Goal: Information Seeking & Learning: Learn about a topic

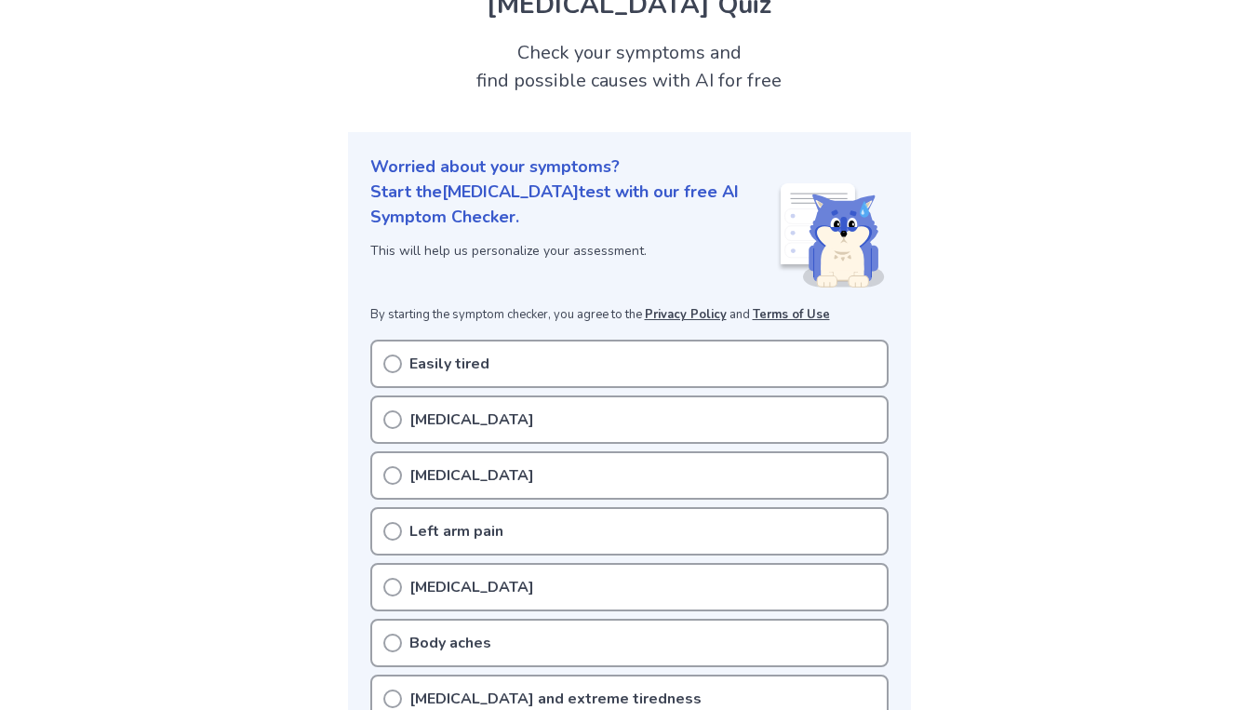
scroll to position [92, 0]
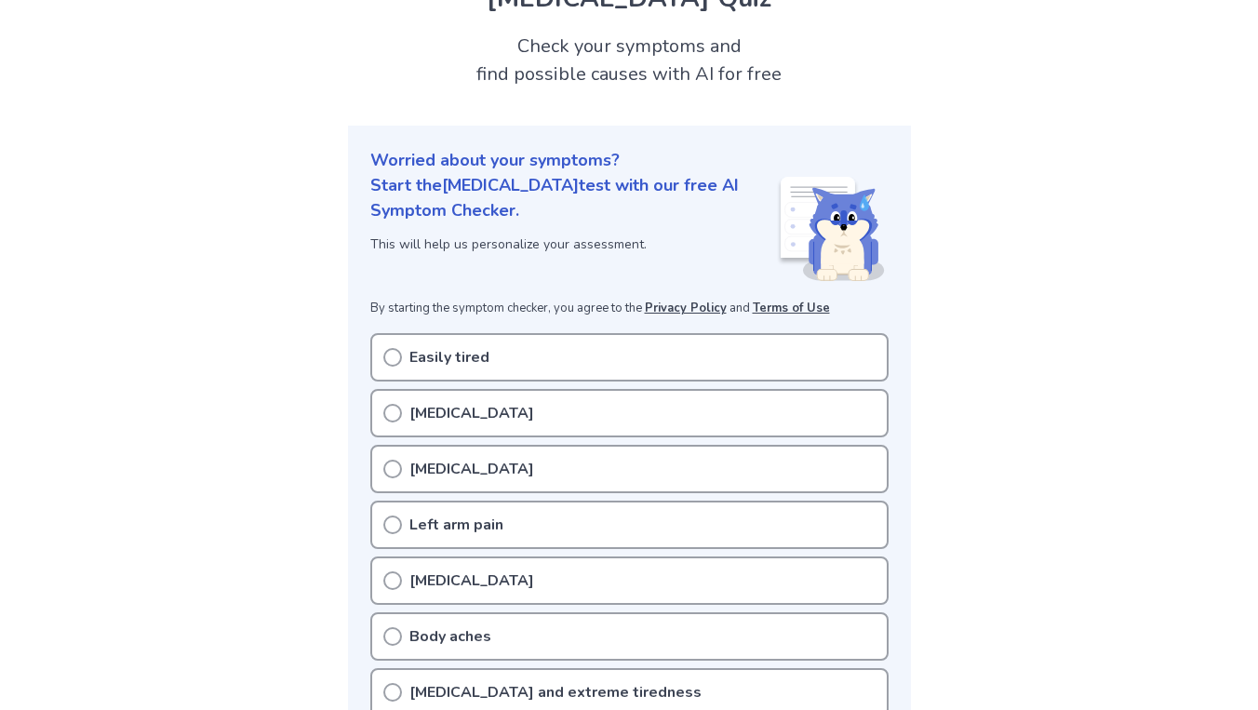
click at [400, 353] on circle at bounding box center [392, 357] width 17 height 17
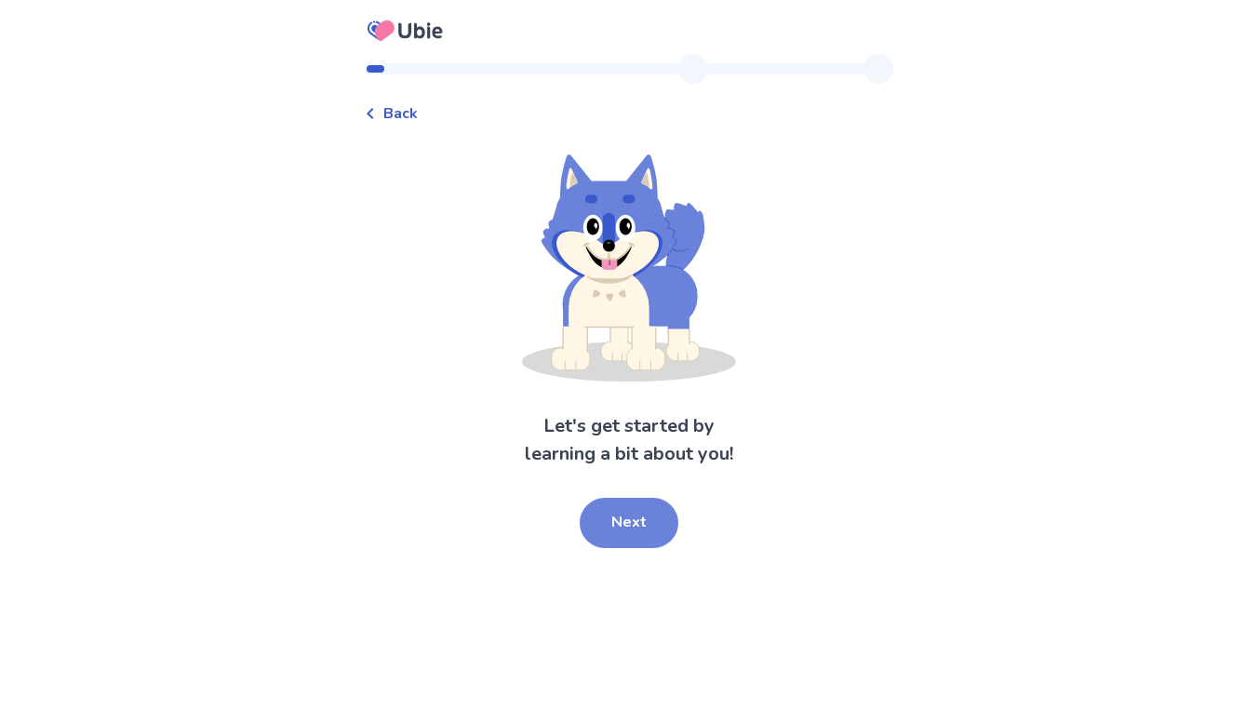
click at [629, 530] on button "Next" at bounding box center [629, 523] width 99 height 50
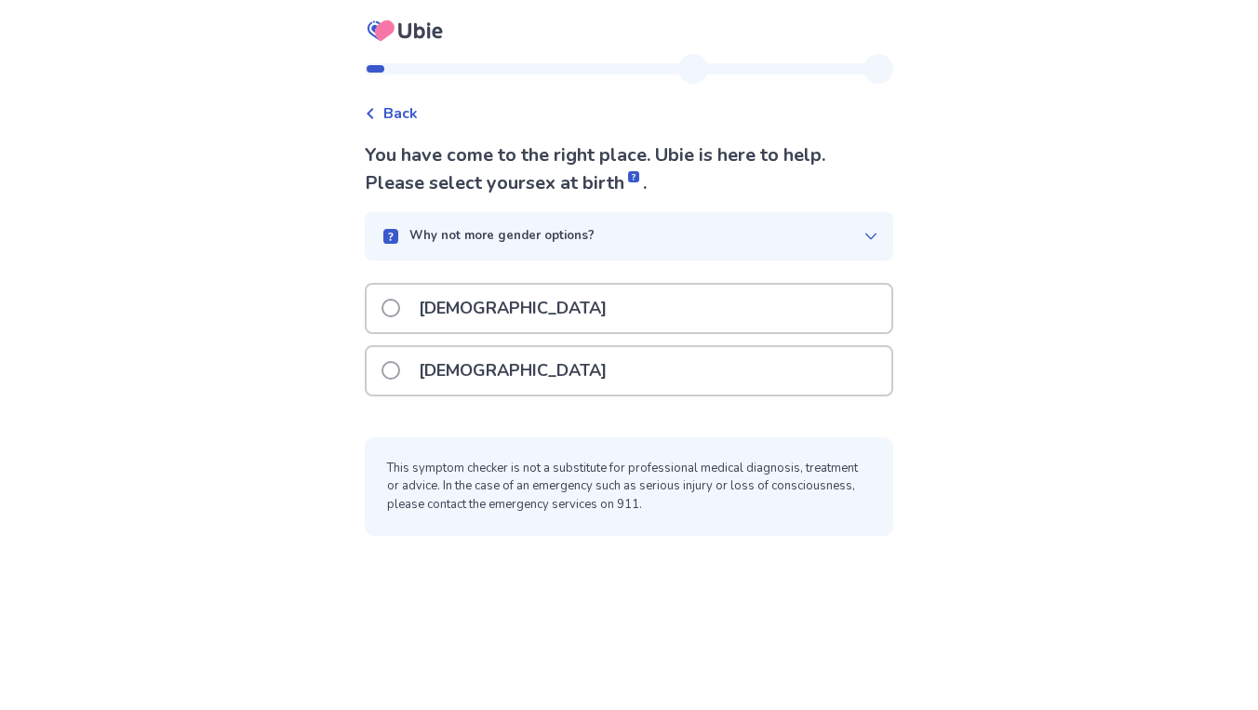
click at [409, 316] on label "Male" at bounding box center [500, 308] width 236 height 47
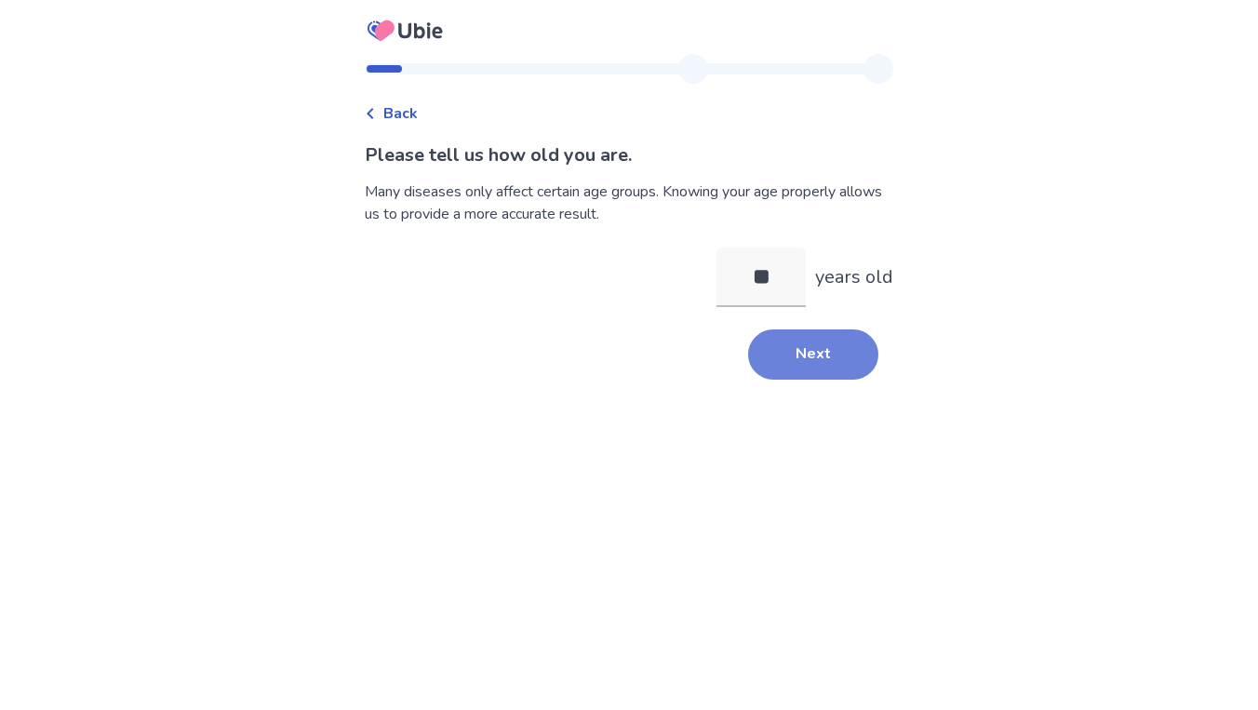
type input "**"
click at [810, 349] on button "Next" at bounding box center [813, 354] width 130 height 50
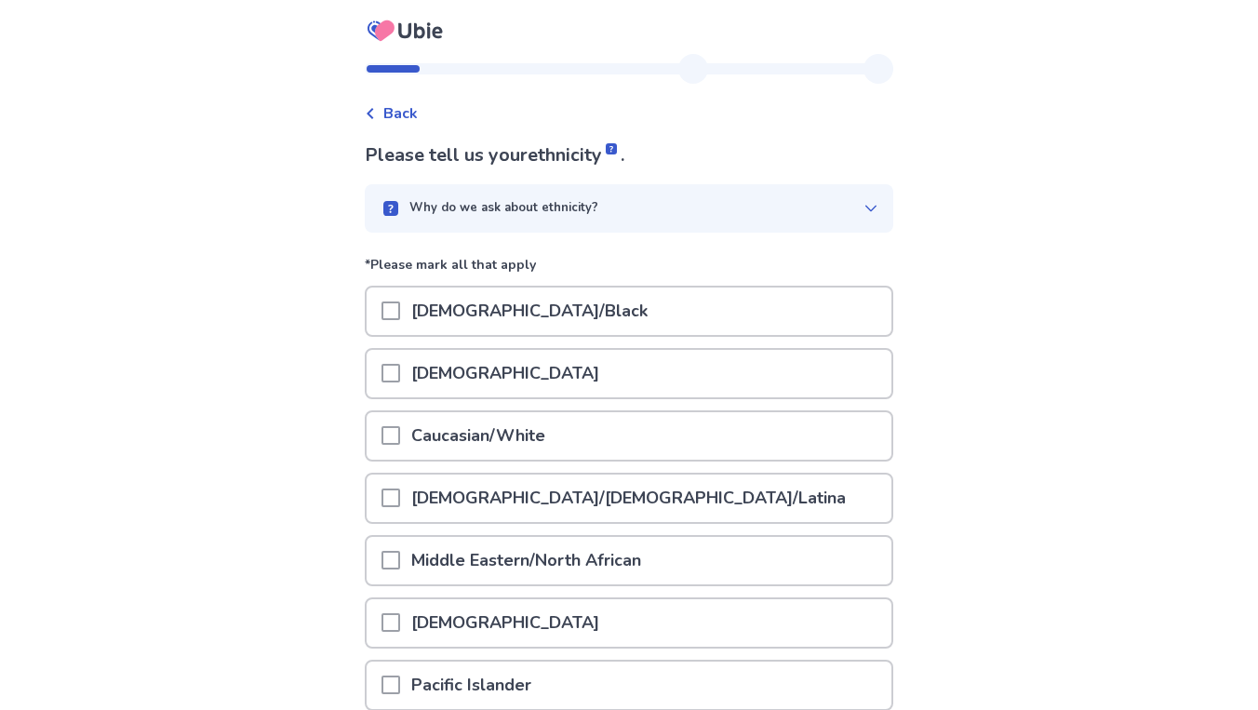
click at [383, 388] on div "Asian" at bounding box center [629, 373] width 525 height 47
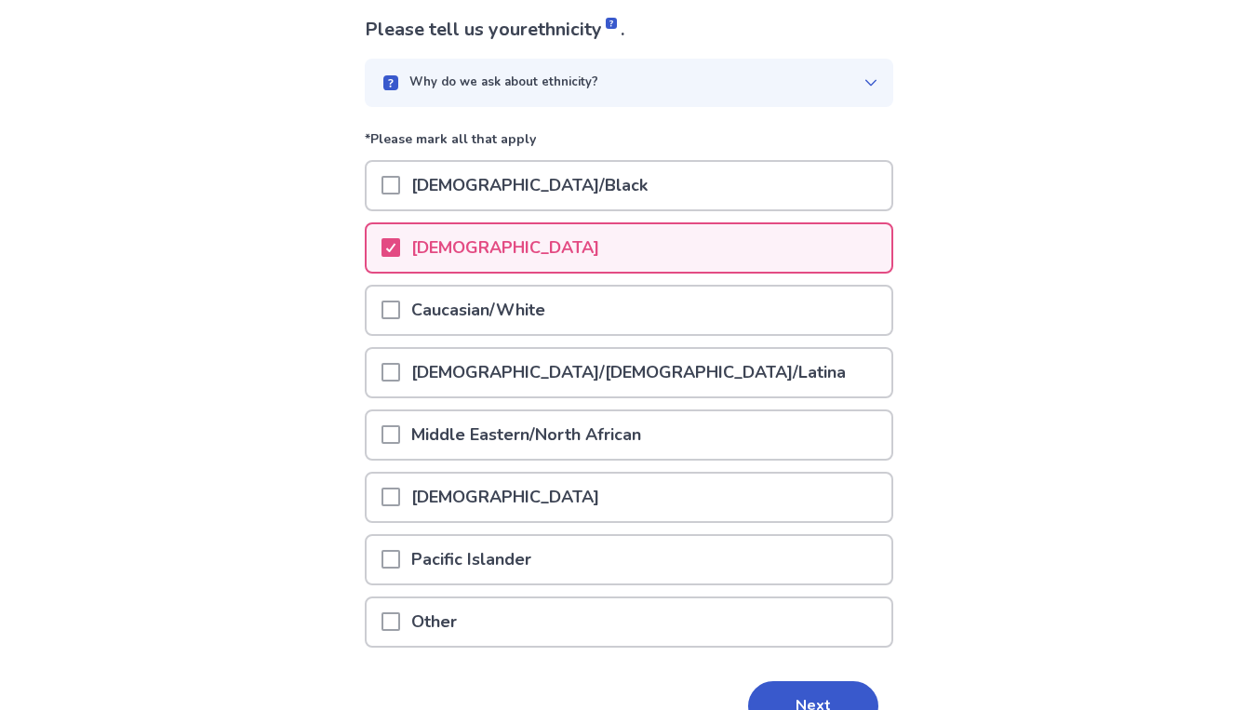
scroll to position [224, 0]
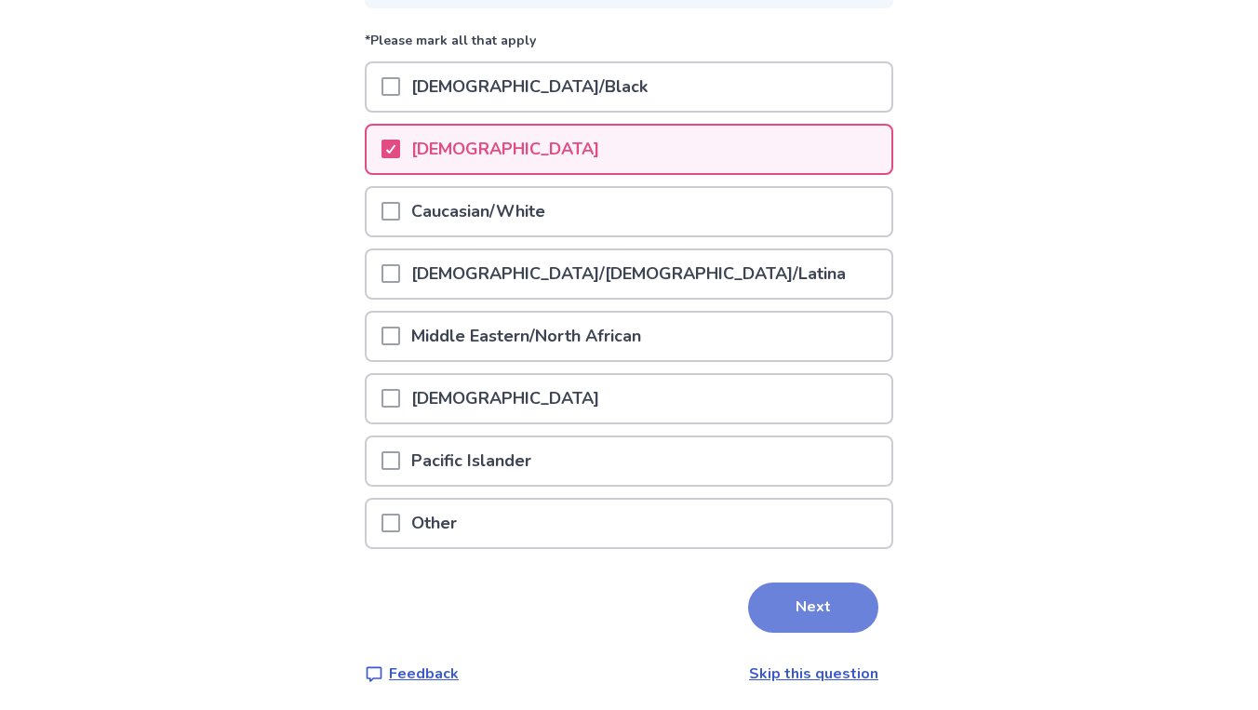
click at [797, 585] on button "Next" at bounding box center [813, 608] width 130 height 50
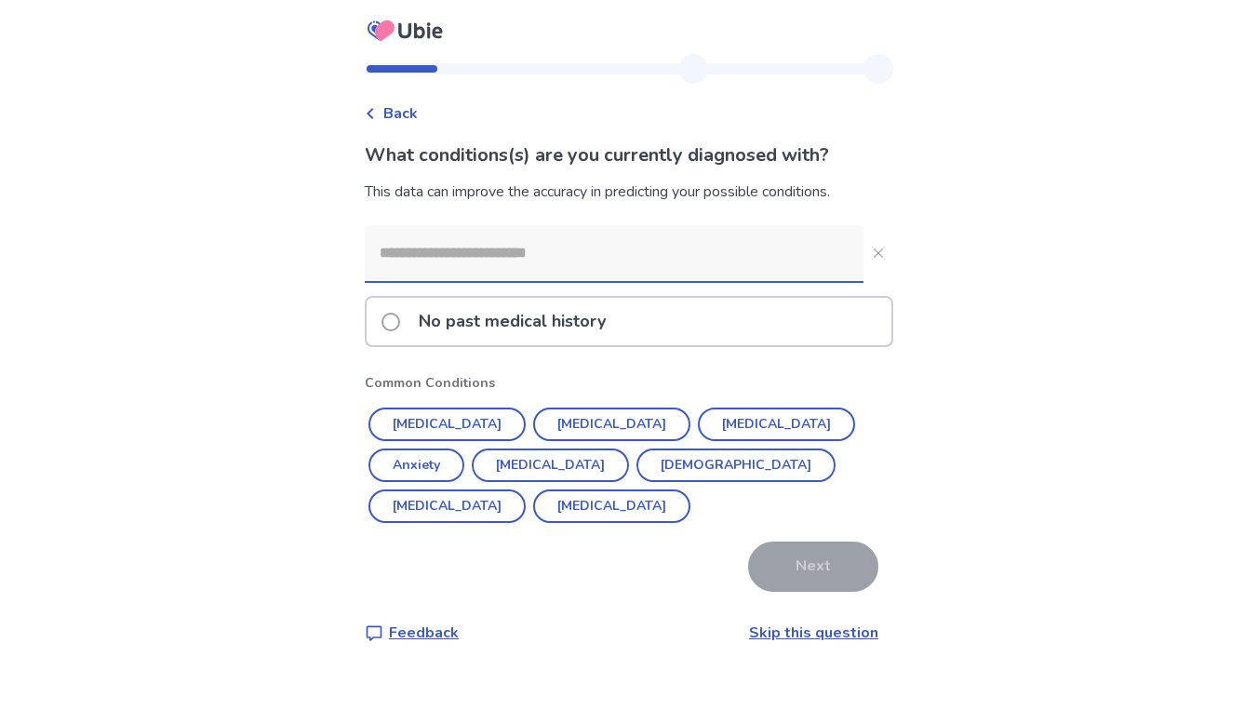
click at [437, 262] on input at bounding box center [614, 253] width 499 height 56
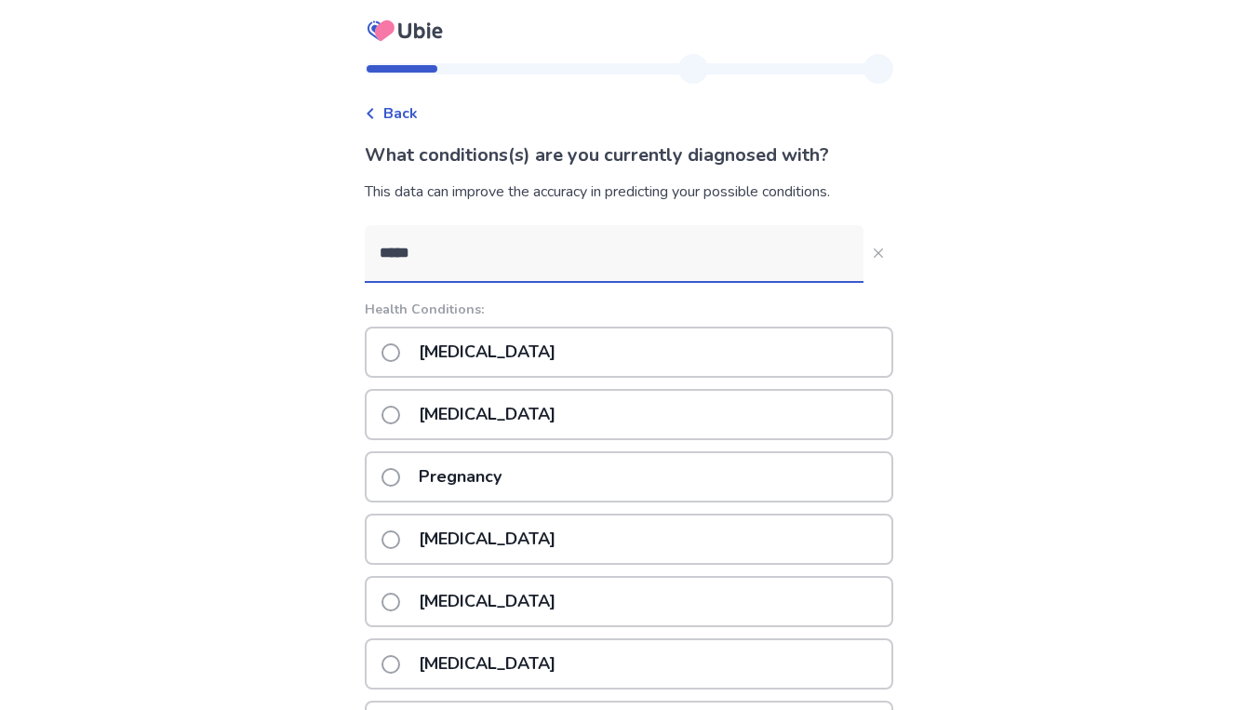
type input "*****"
click at [396, 356] on span at bounding box center [391, 352] width 19 height 19
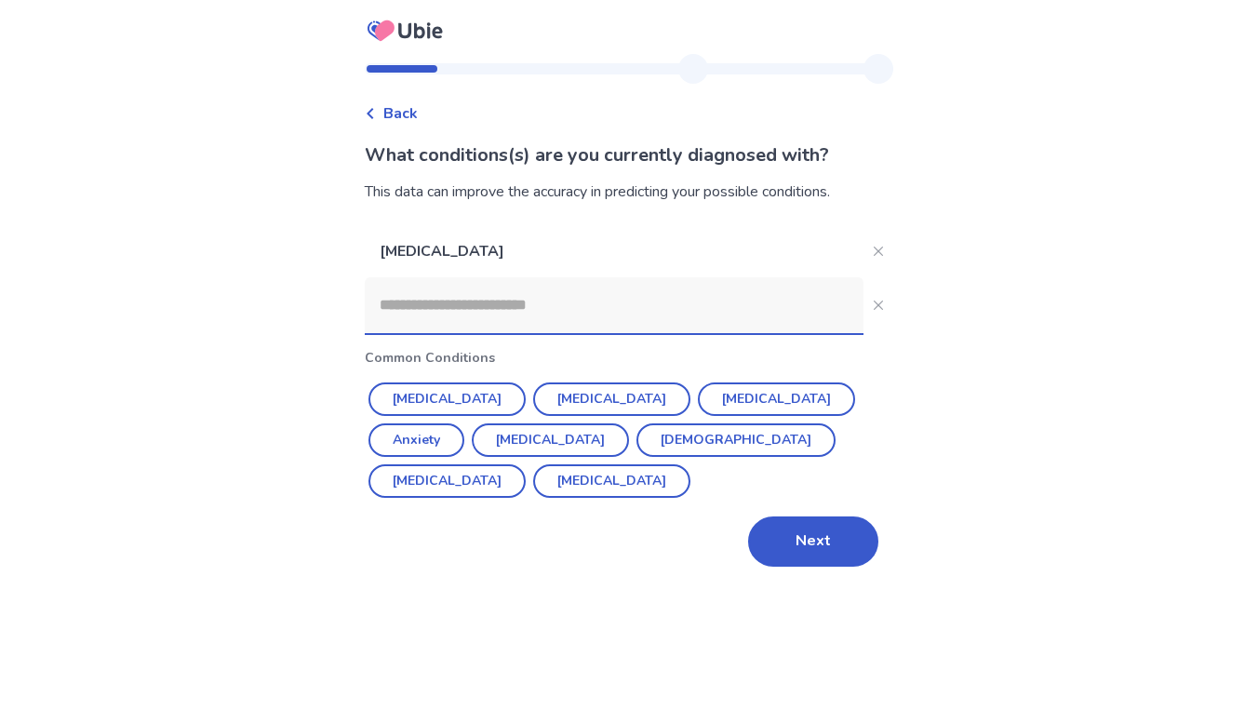
click at [445, 295] on input at bounding box center [614, 305] width 499 height 56
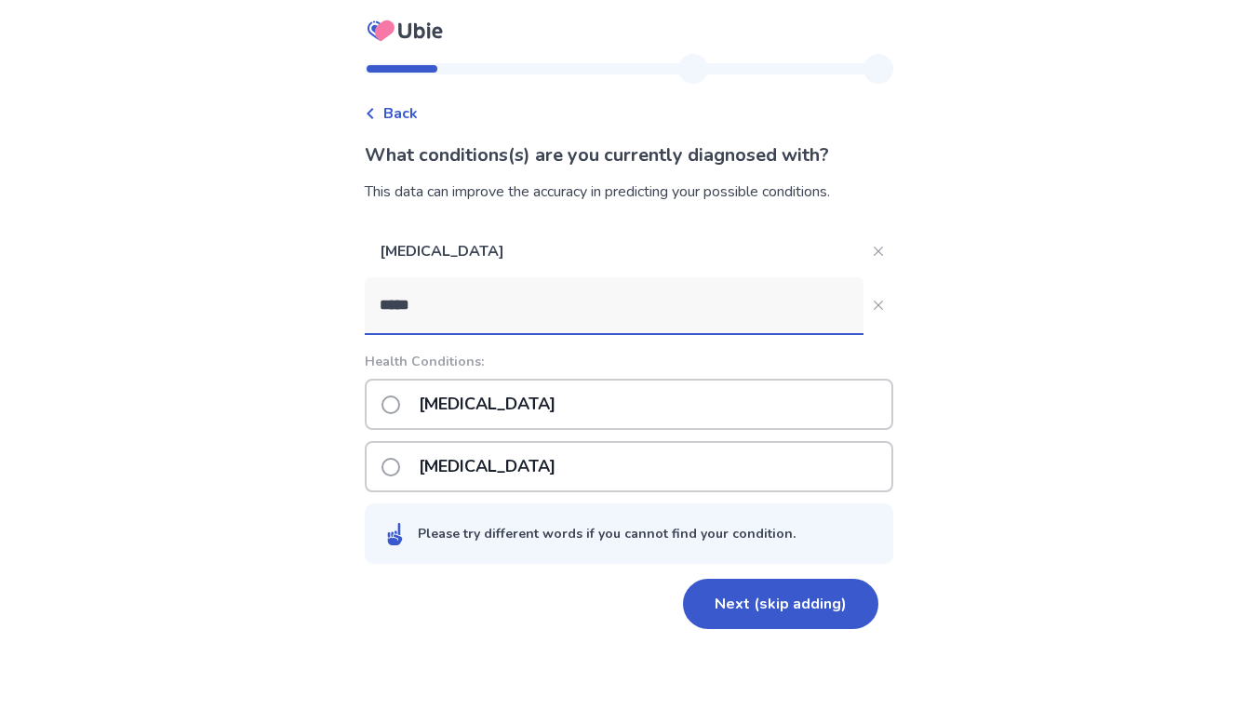
type input "****"
click at [400, 410] on span at bounding box center [391, 405] width 19 height 19
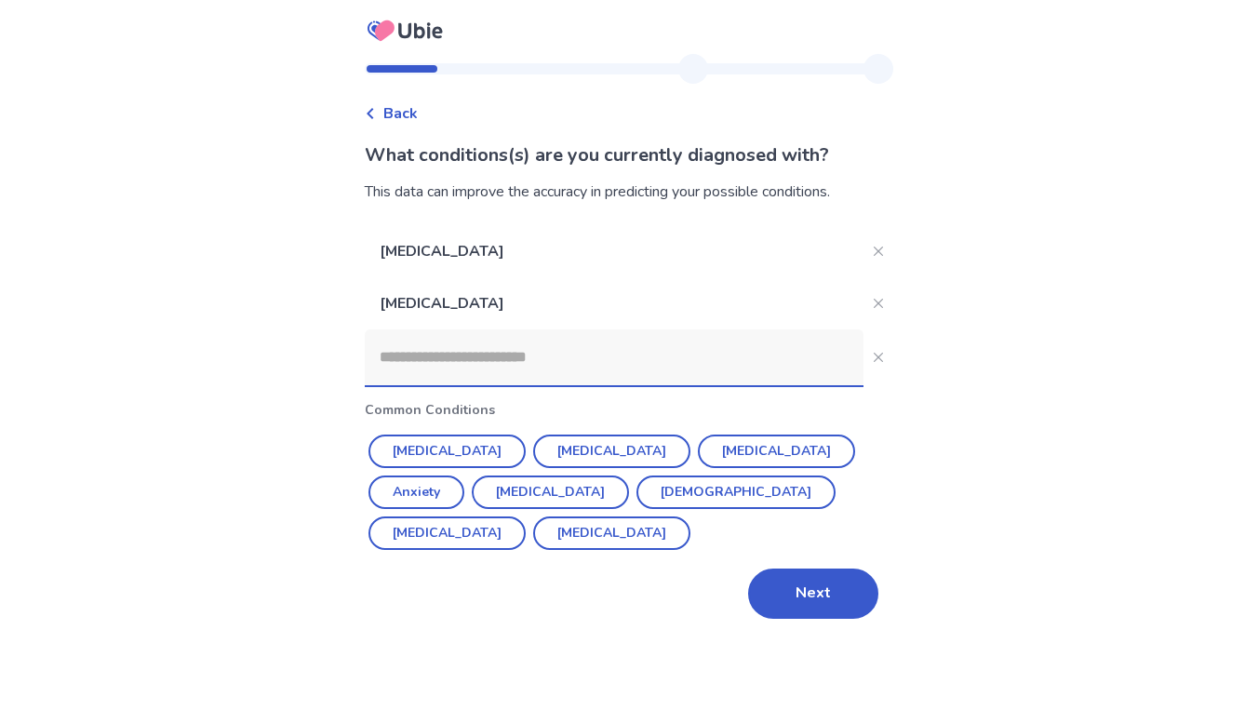
click at [435, 362] on input at bounding box center [614, 357] width 499 height 56
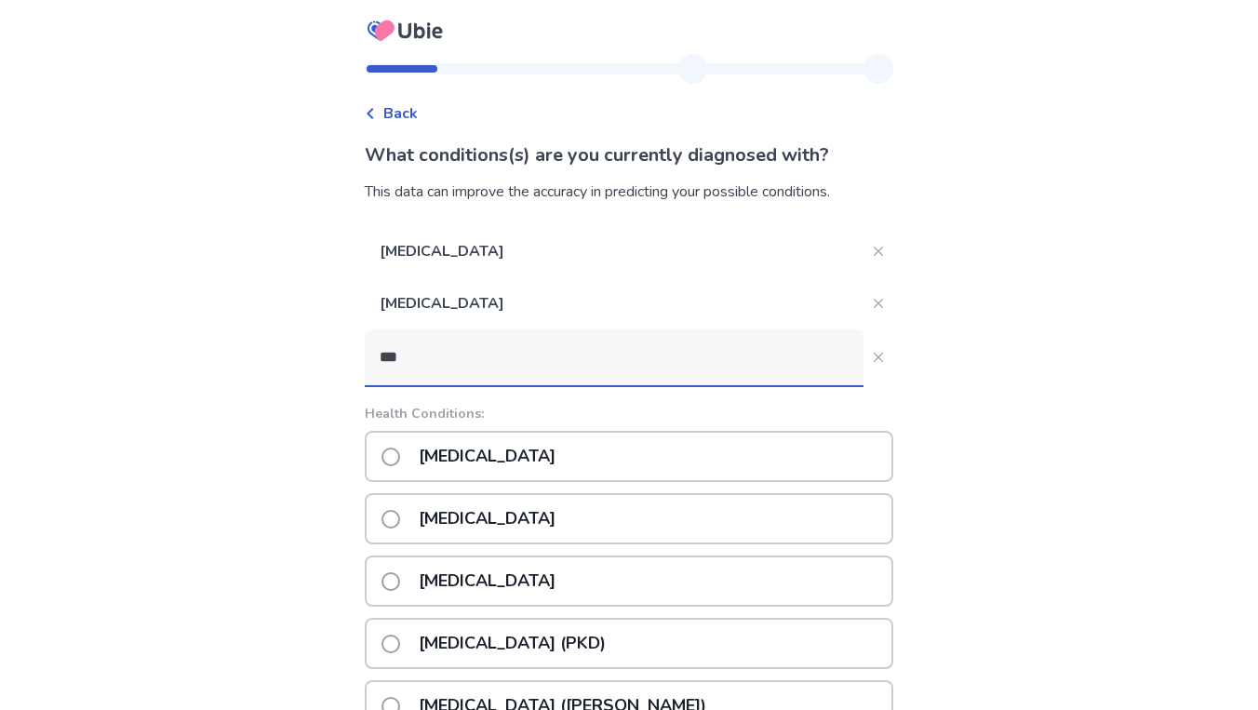
type input "***"
click at [407, 565] on label "Kidney stones" at bounding box center [474, 580] width 185 height 47
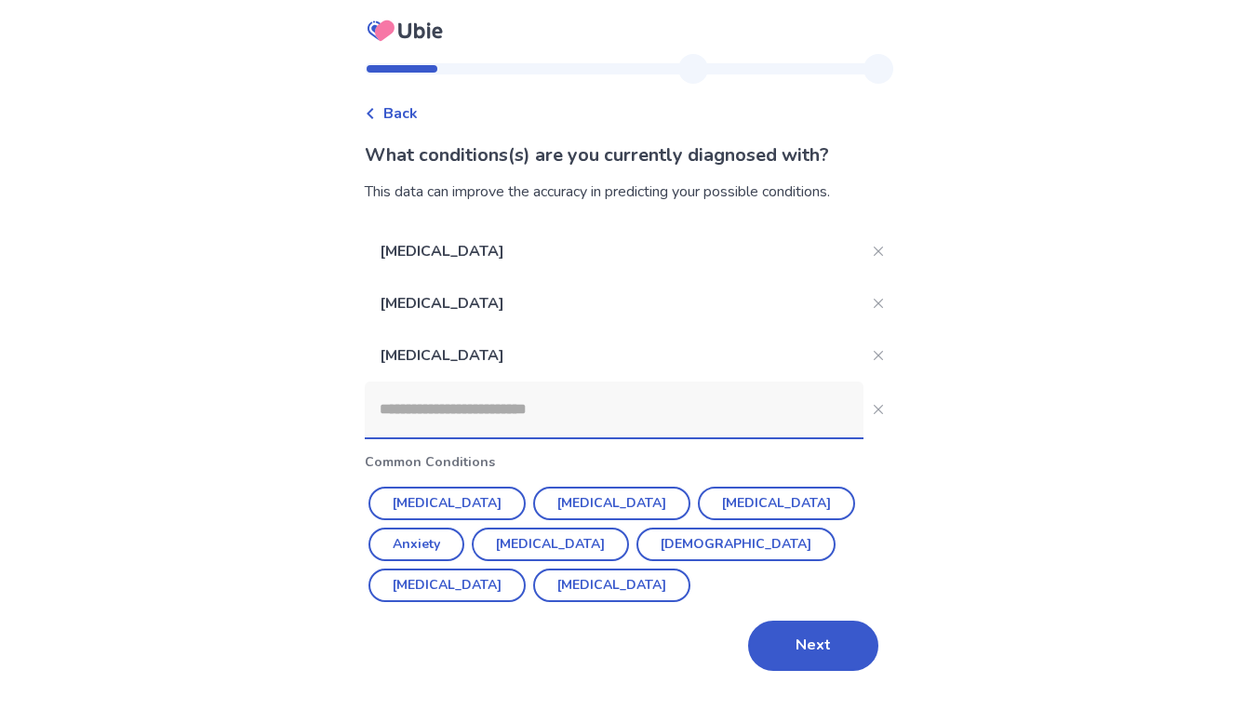
click at [436, 427] on input at bounding box center [614, 410] width 499 height 56
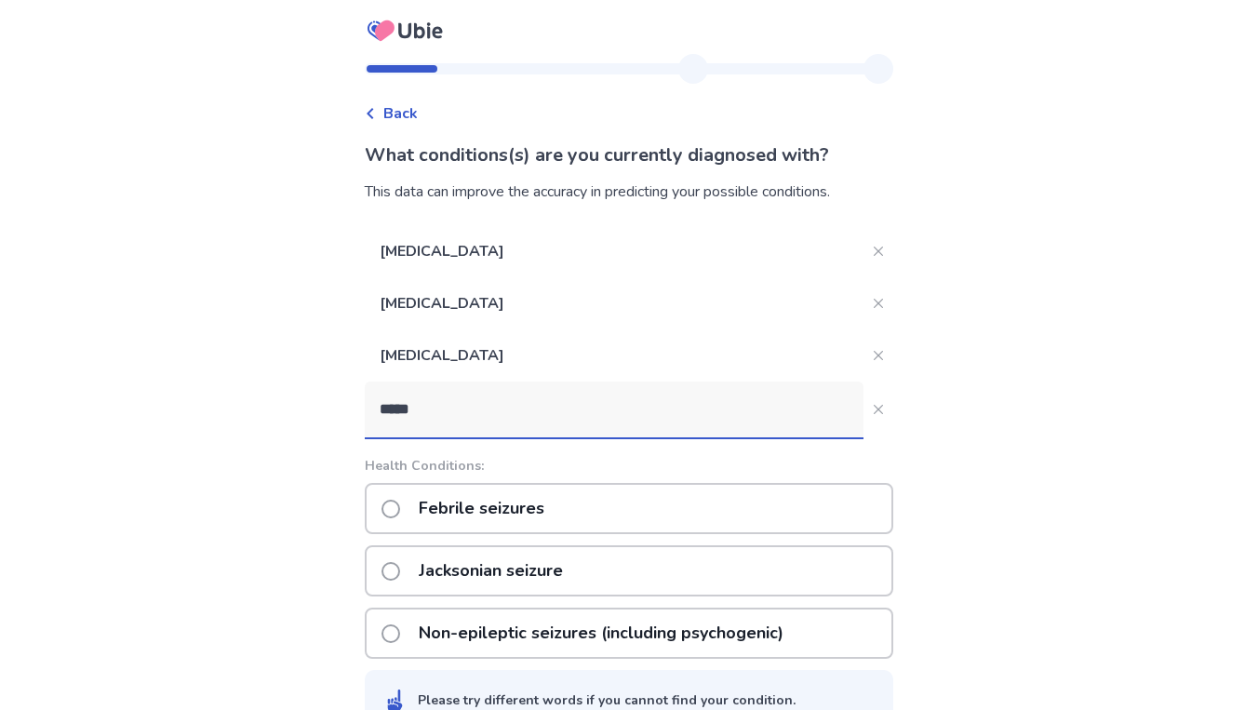
type input "*****"
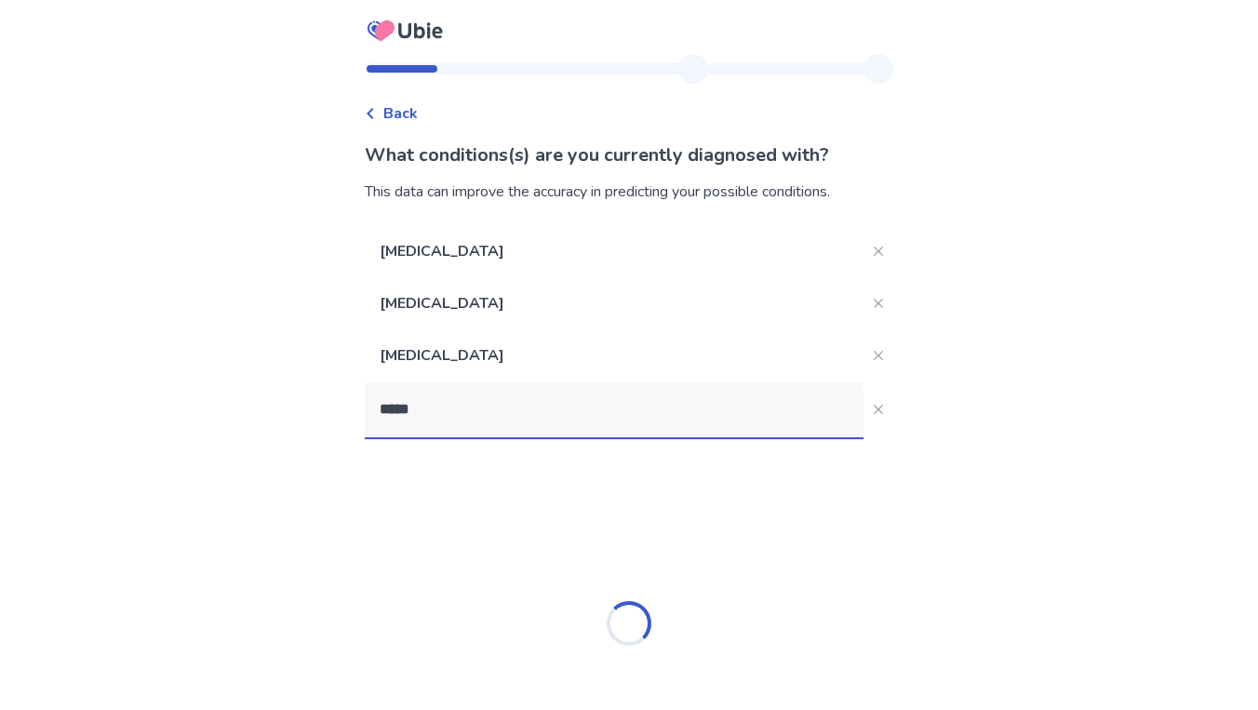
click at [393, 631] on div "Loading..." at bounding box center [629, 623] width 529 height 372
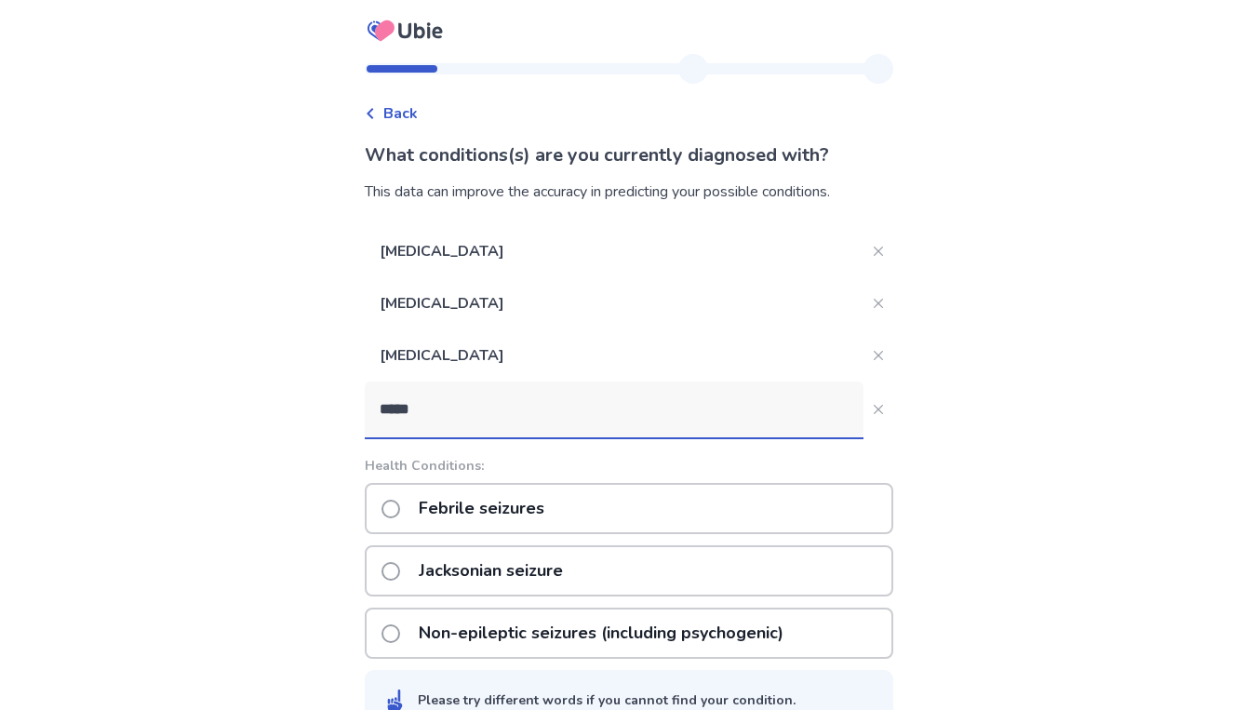
click at [400, 633] on span at bounding box center [391, 633] width 19 height 19
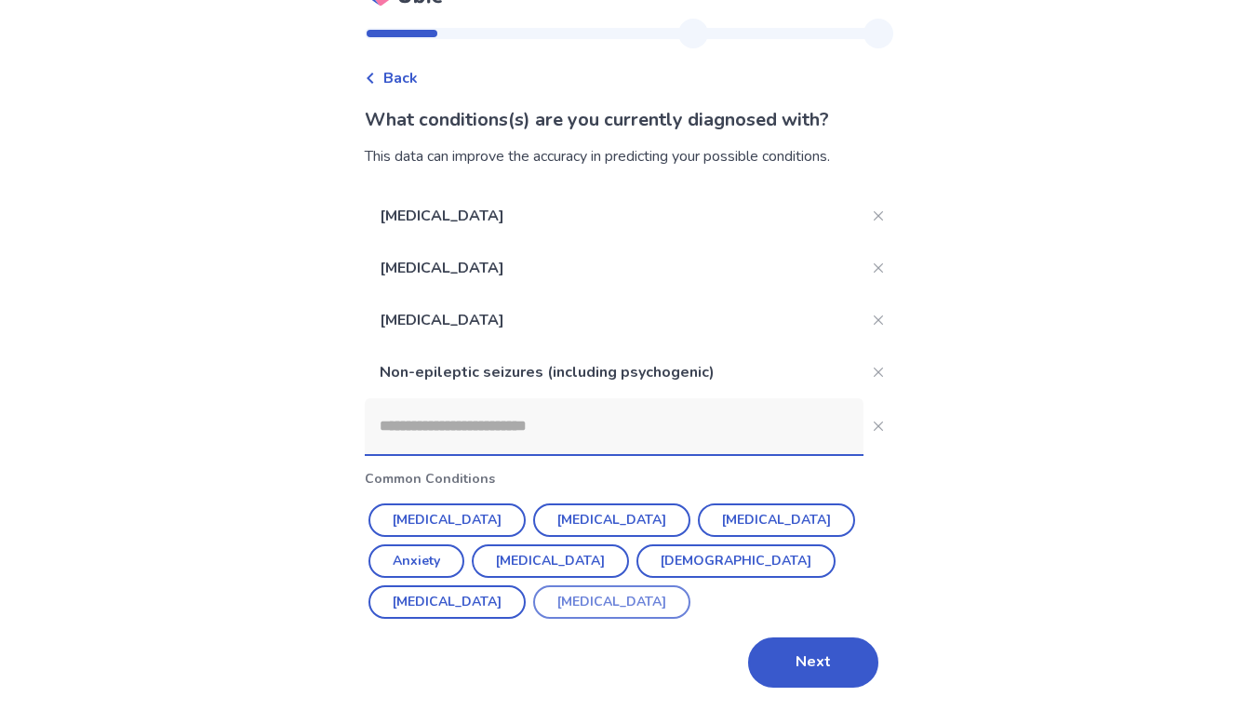
scroll to position [35, 0]
click at [767, 671] on button "Next" at bounding box center [813, 662] width 130 height 50
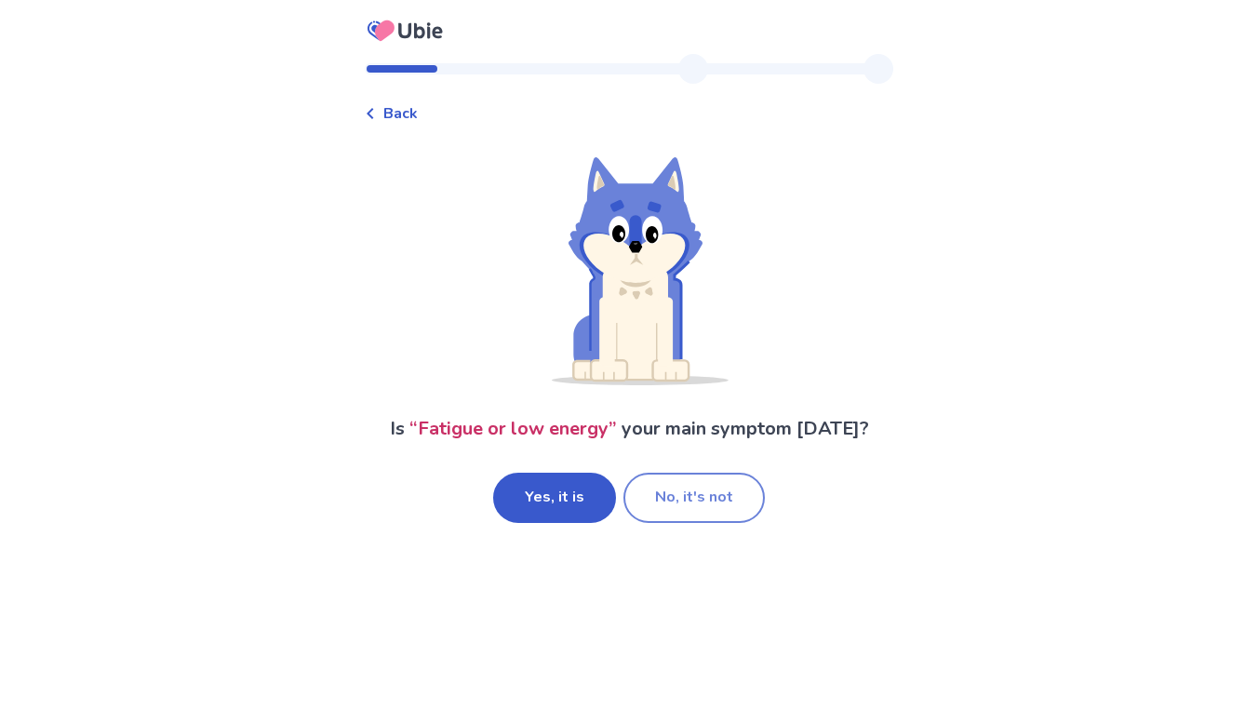
click at [689, 496] on button "No, it's not" at bounding box center [694, 498] width 141 height 50
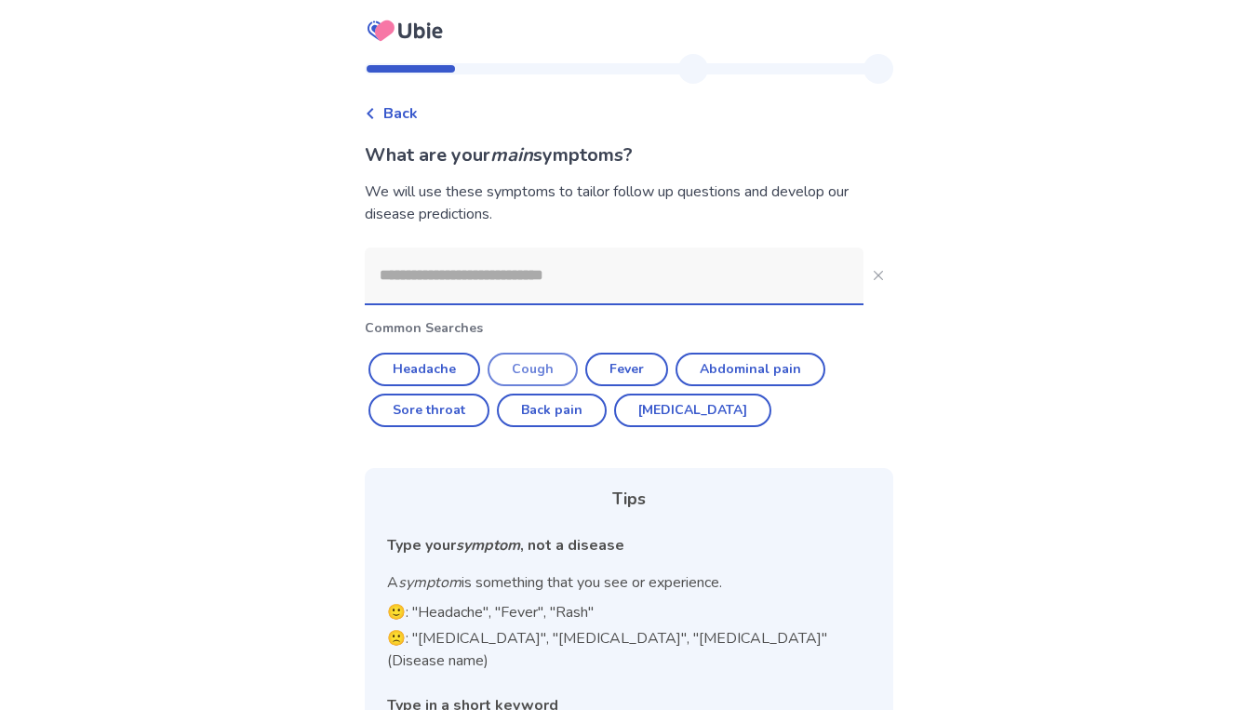
click at [565, 375] on button "Cough" at bounding box center [533, 370] width 90 height 34
type input "*****"
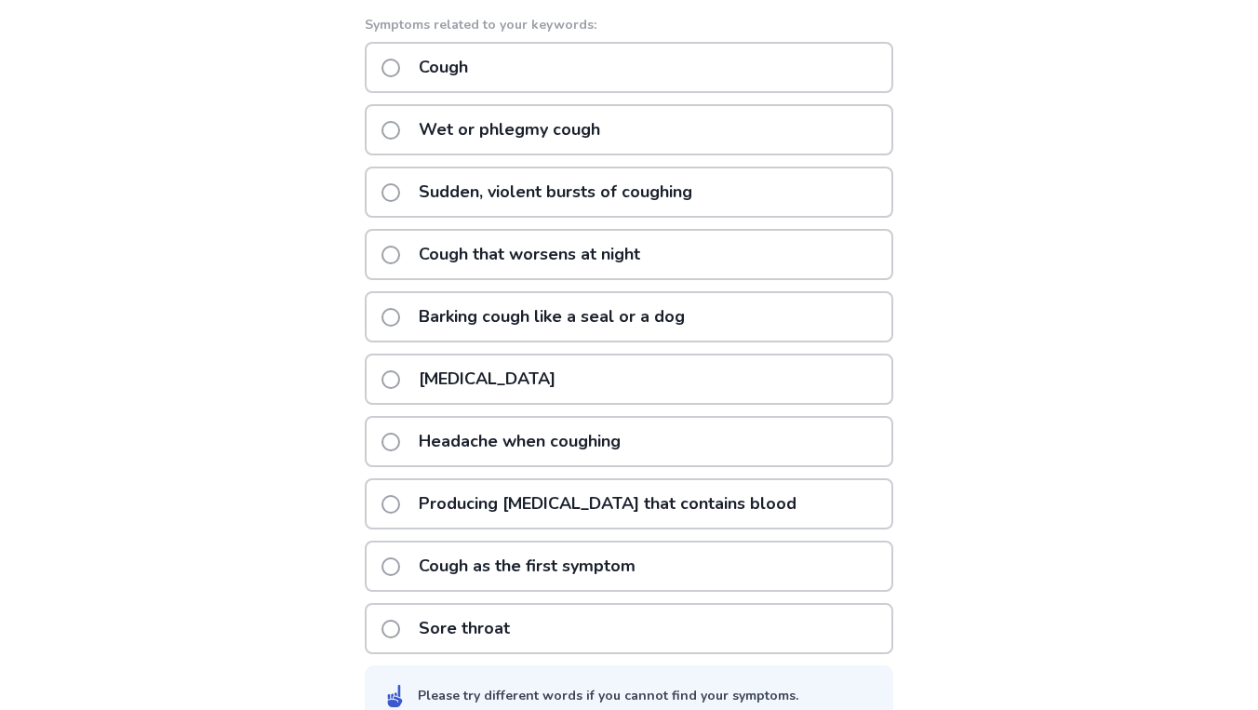
scroll to position [311, 0]
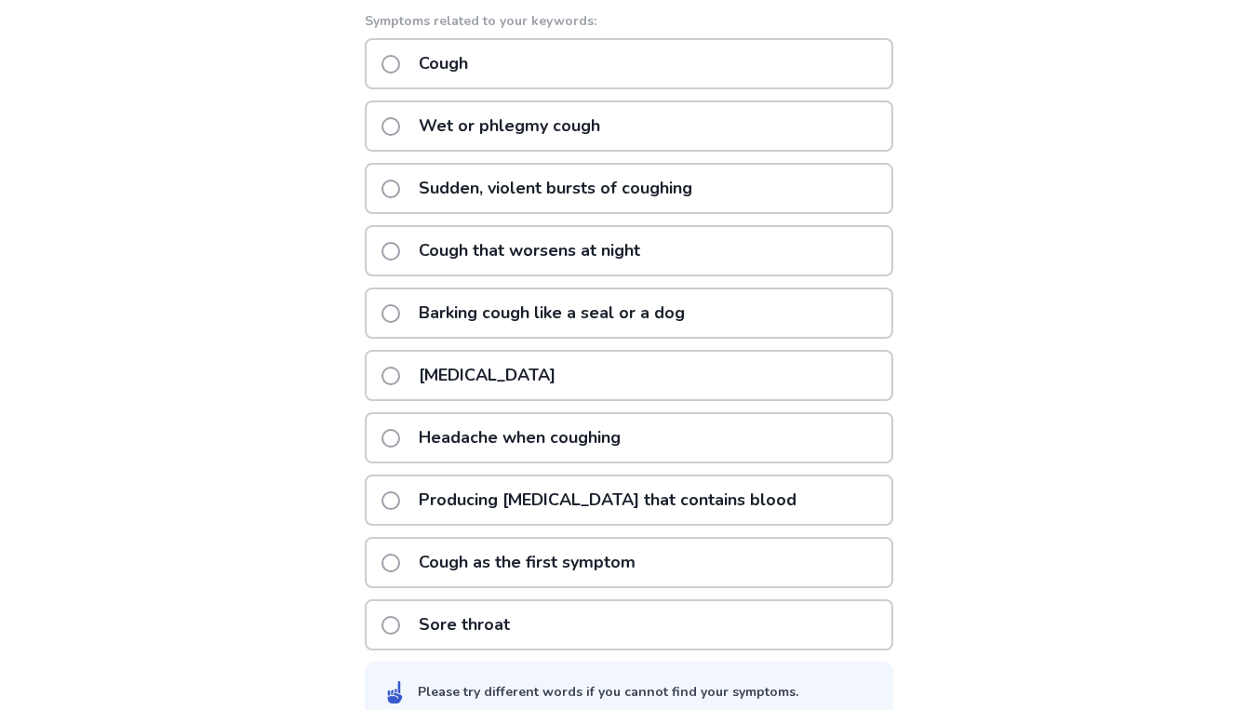
click at [398, 378] on span at bounding box center [391, 376] width 19 height 19
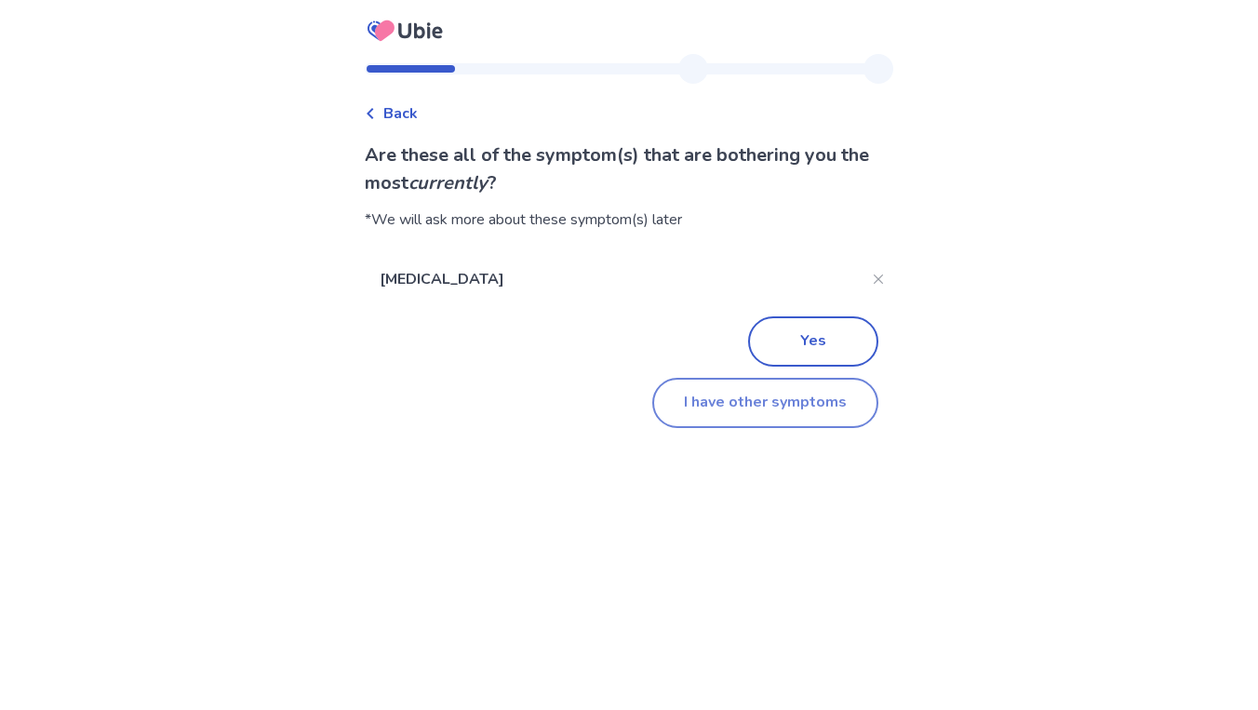
click at [718, 412] on button "I have other symptoms" at bounding box center [765, 403] width 226 height 50
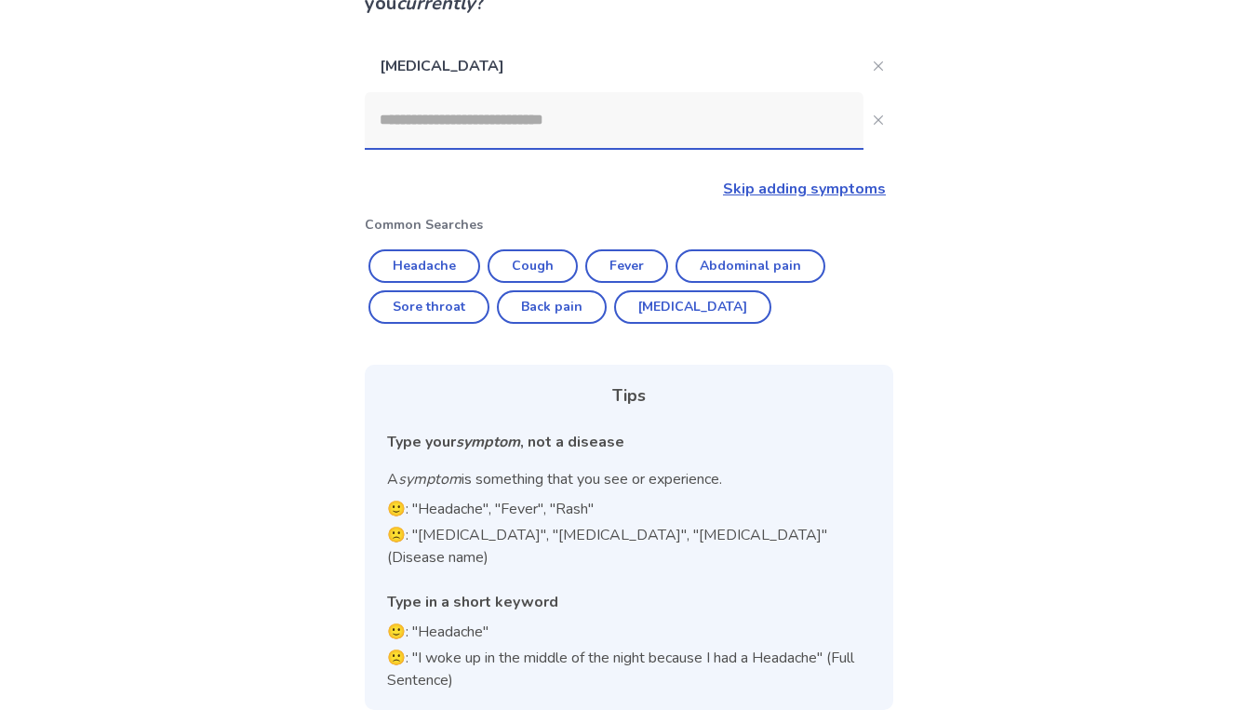
click at [530, 127] on input at bounding box center [614, 120] width 499 height 56
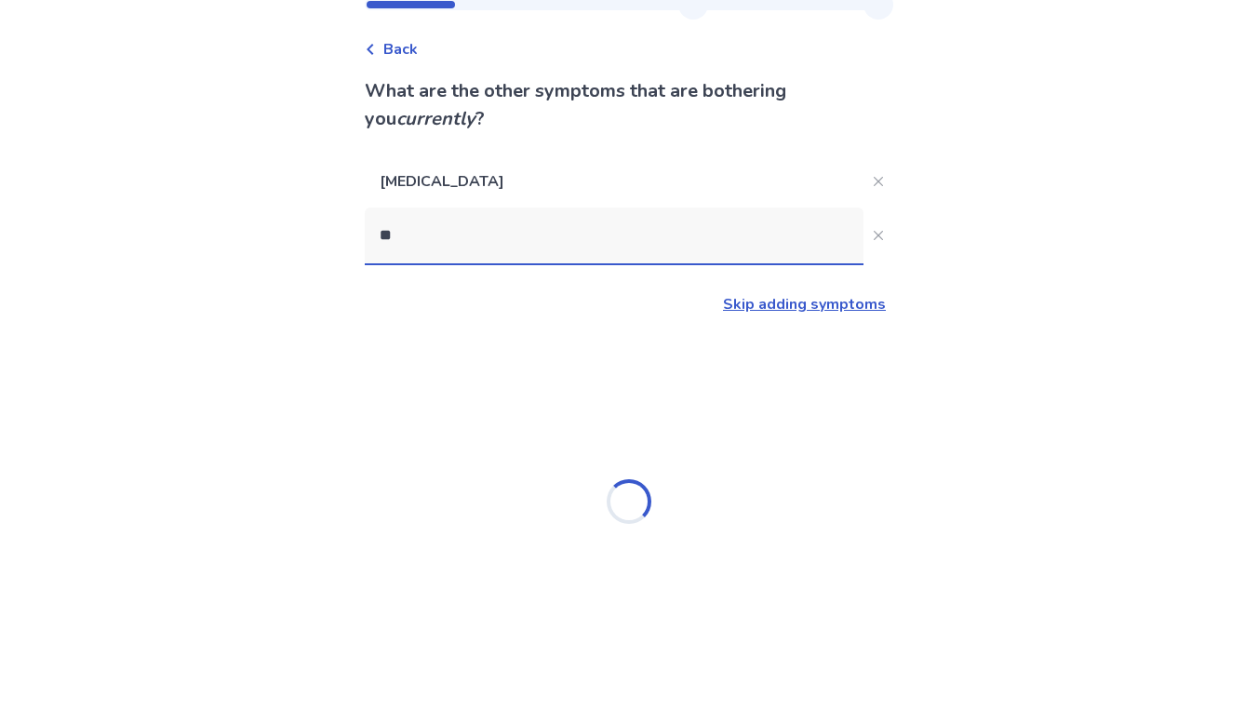
scroll to position [0, 0]
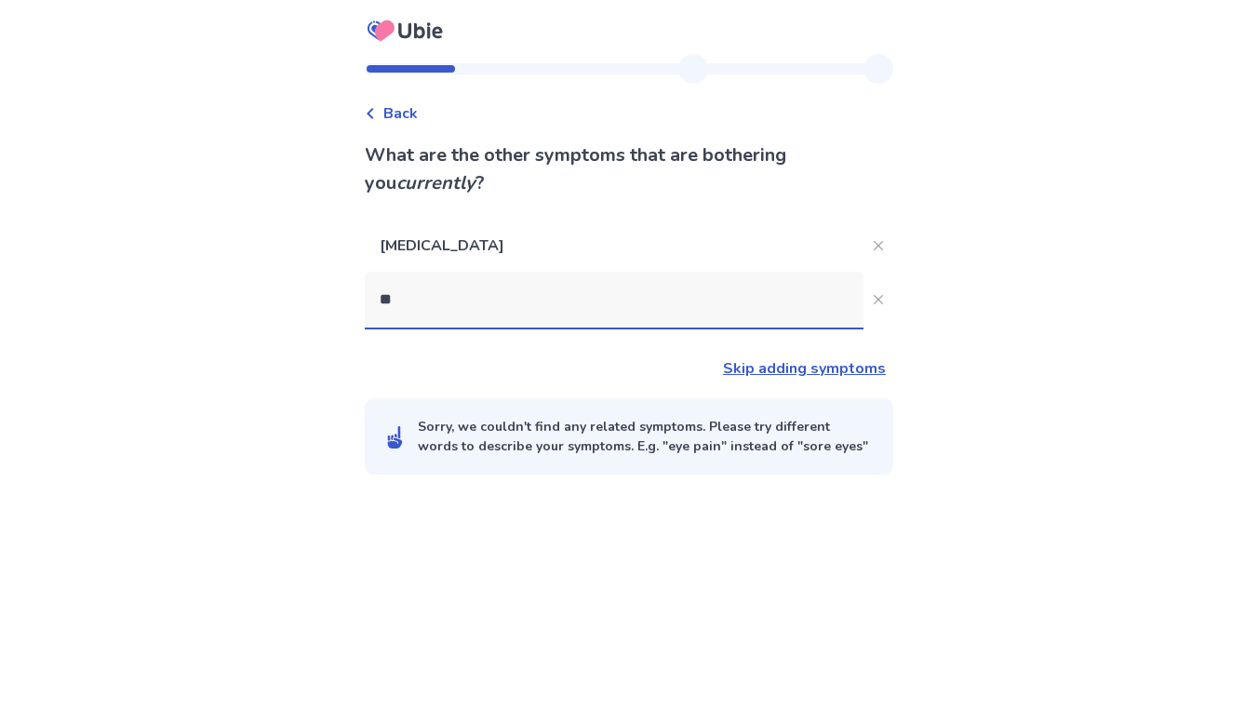
type input "*"
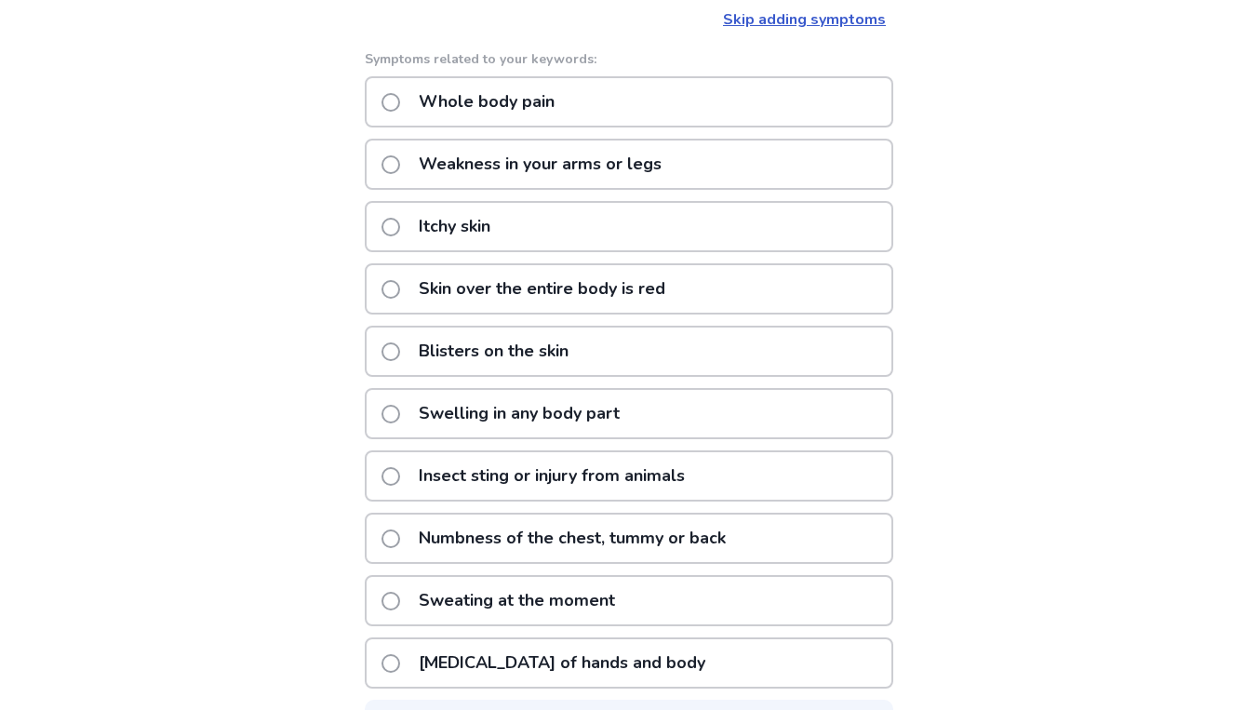
scroll to position [302, 0]
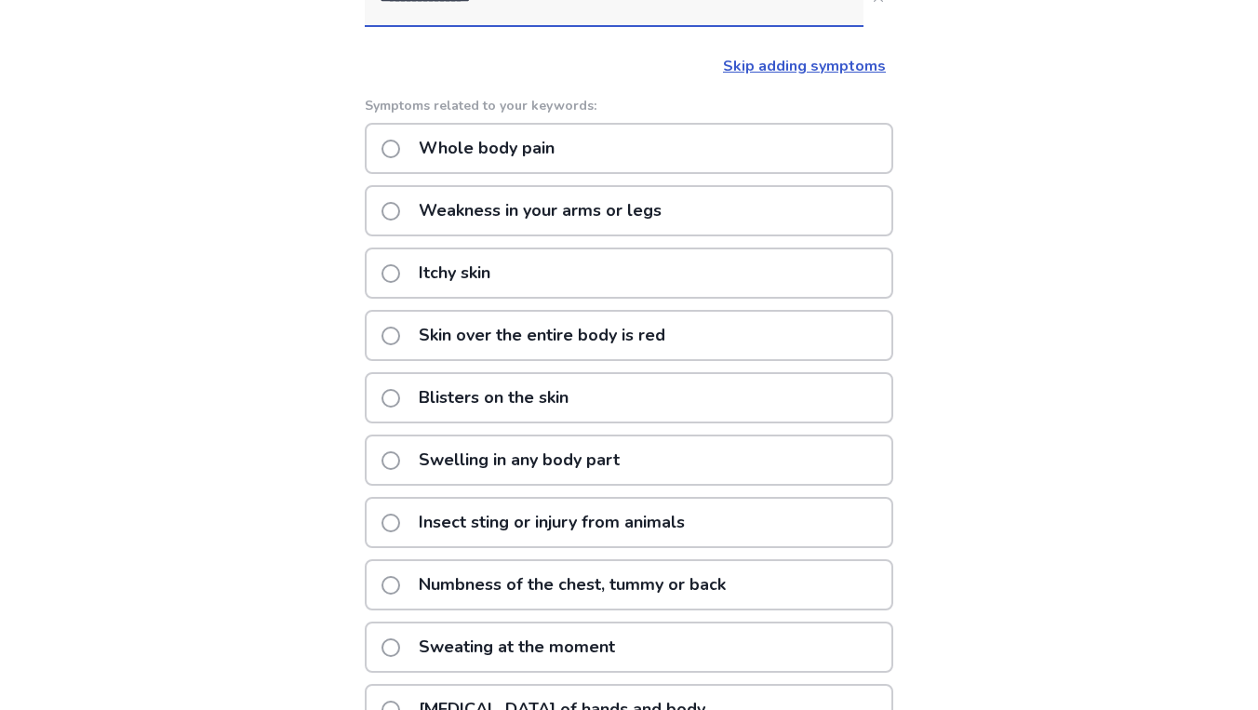
type input "**********"
click at [399, 147] on span at bounding box center [391, 149] width 19 height 19
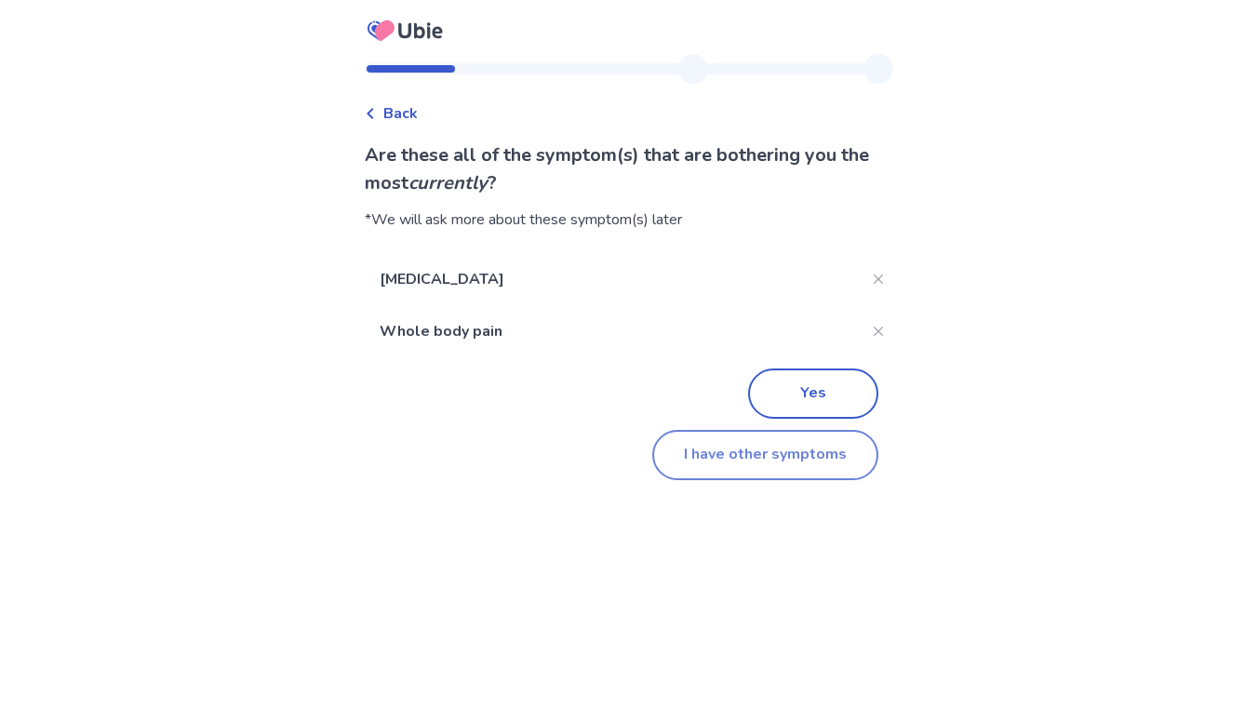
click at [787, 448] on button "I have other symptoms" at bounding box center [765, 455] width 226 height 50
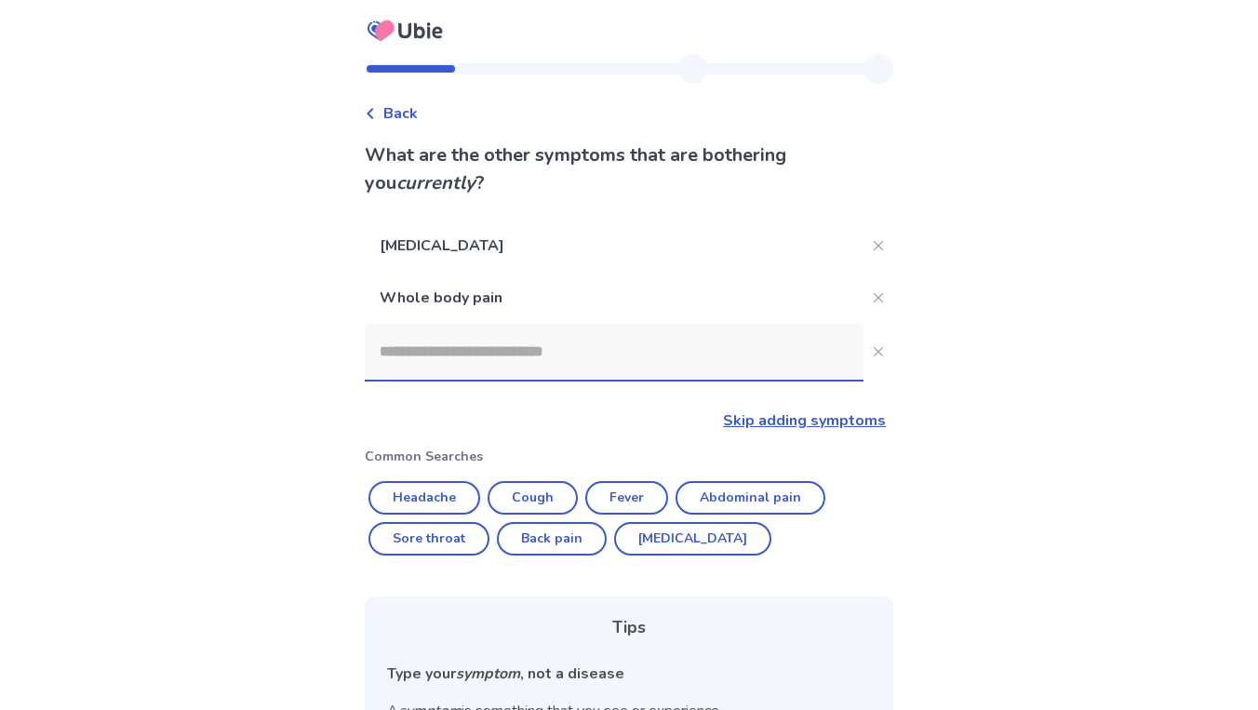
scroll to position [232, 0]
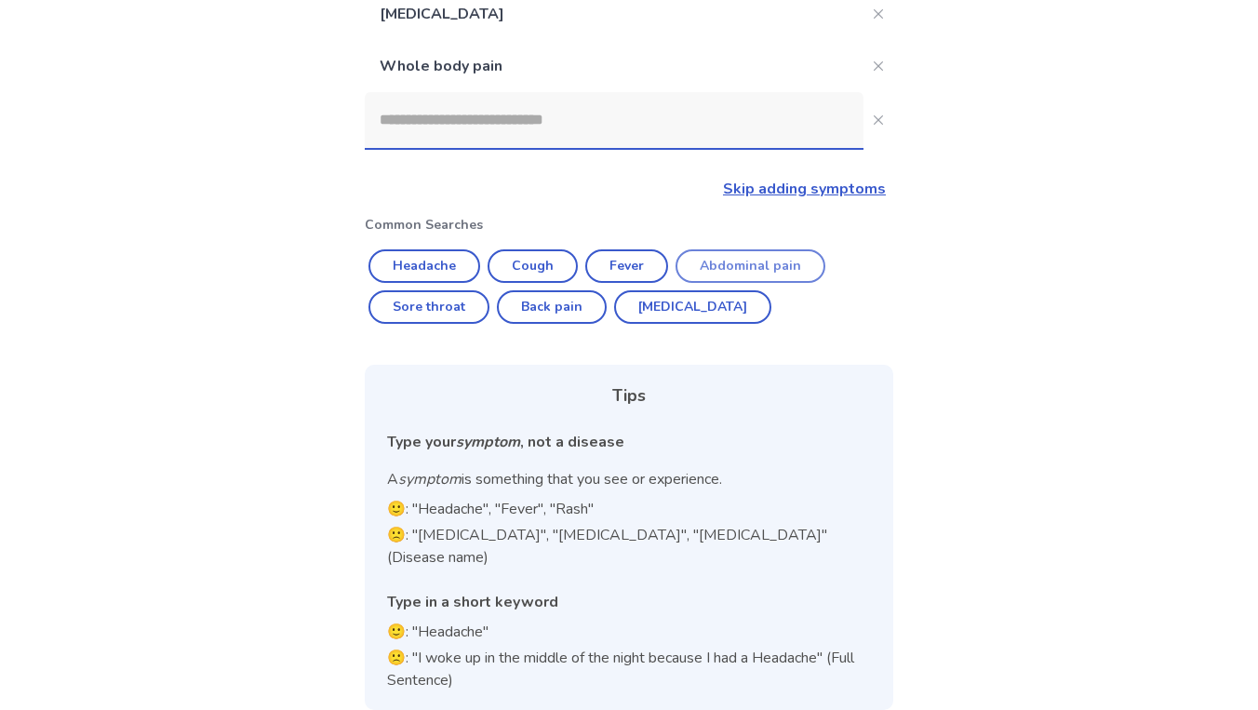
click at [787, 266] on button "Abdominal pain" at bounding box center [751, 266] width 150 height 34
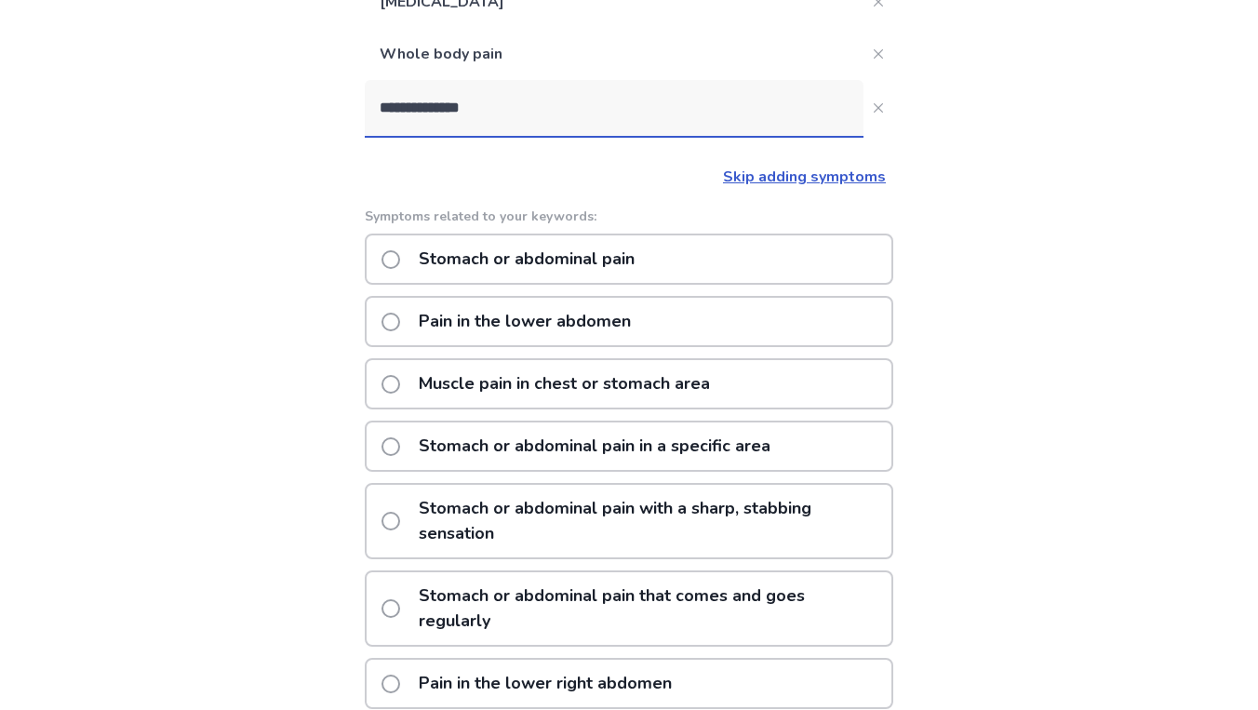
scroll to position [237, 0]
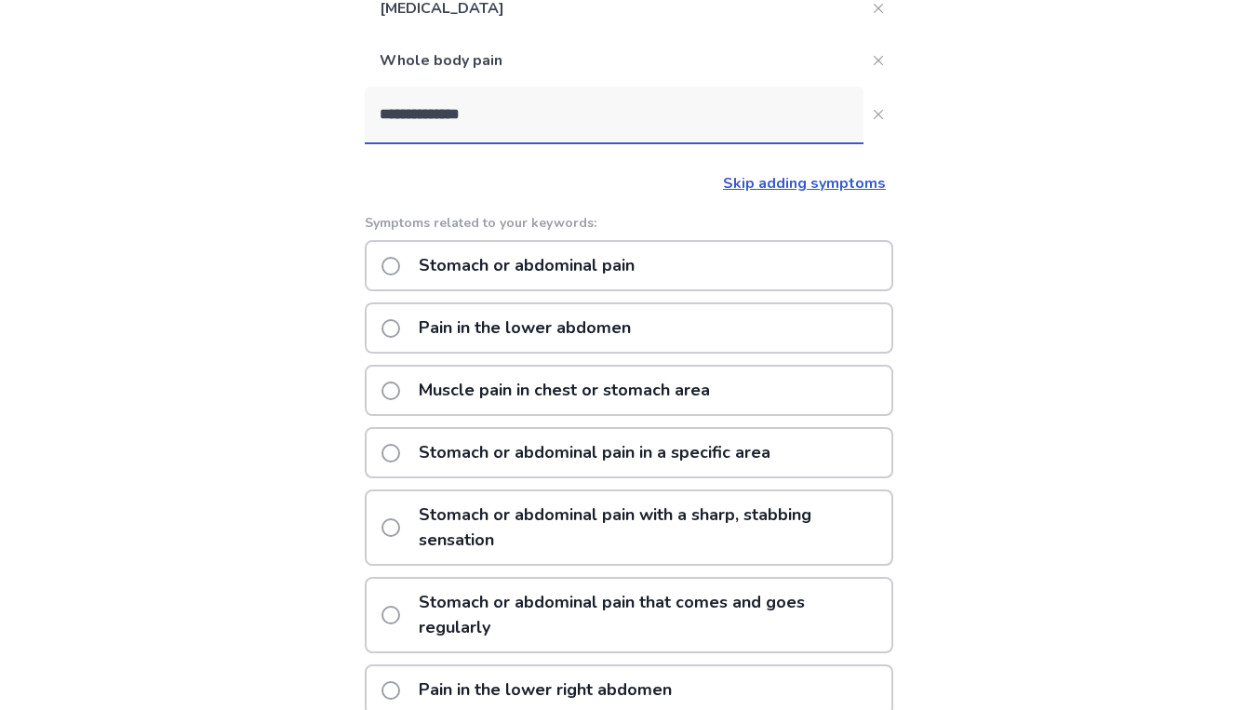
drag, startPoint x: 782, startPoint y: 133, endPoint x: 368, endPoint y: 109, distance: 414.8
click at [368, 109] on div "**********" at bounding box center [629, 419] width 558 height 1205
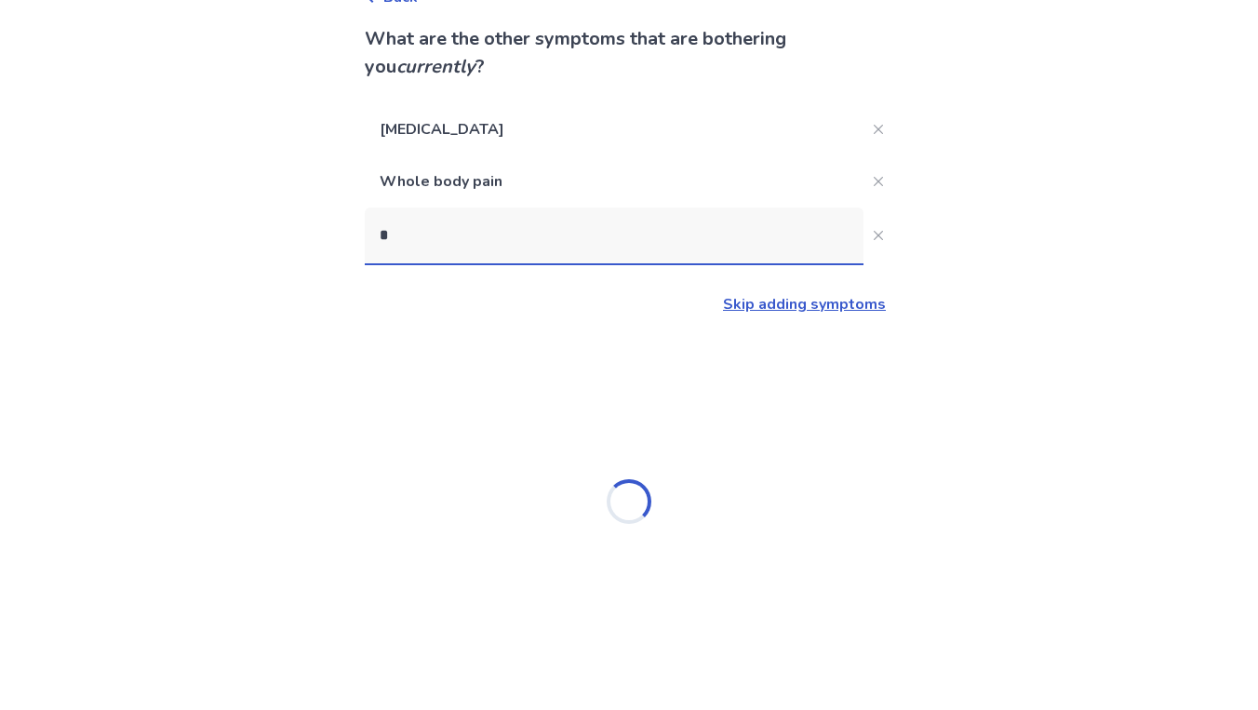
scroll to position [116, 0]
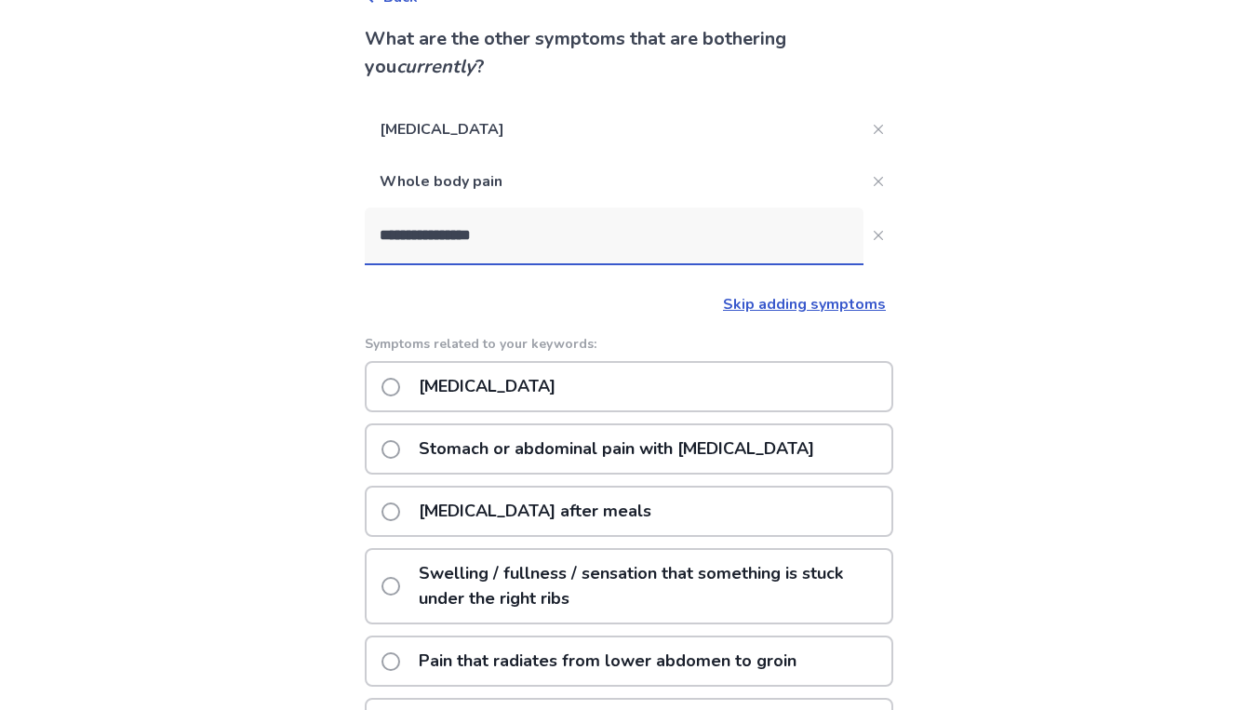
type input "**********"
click at [394, 400] on label "Abdominal bloating" at bounding box center [474, 386] width 185 height 47
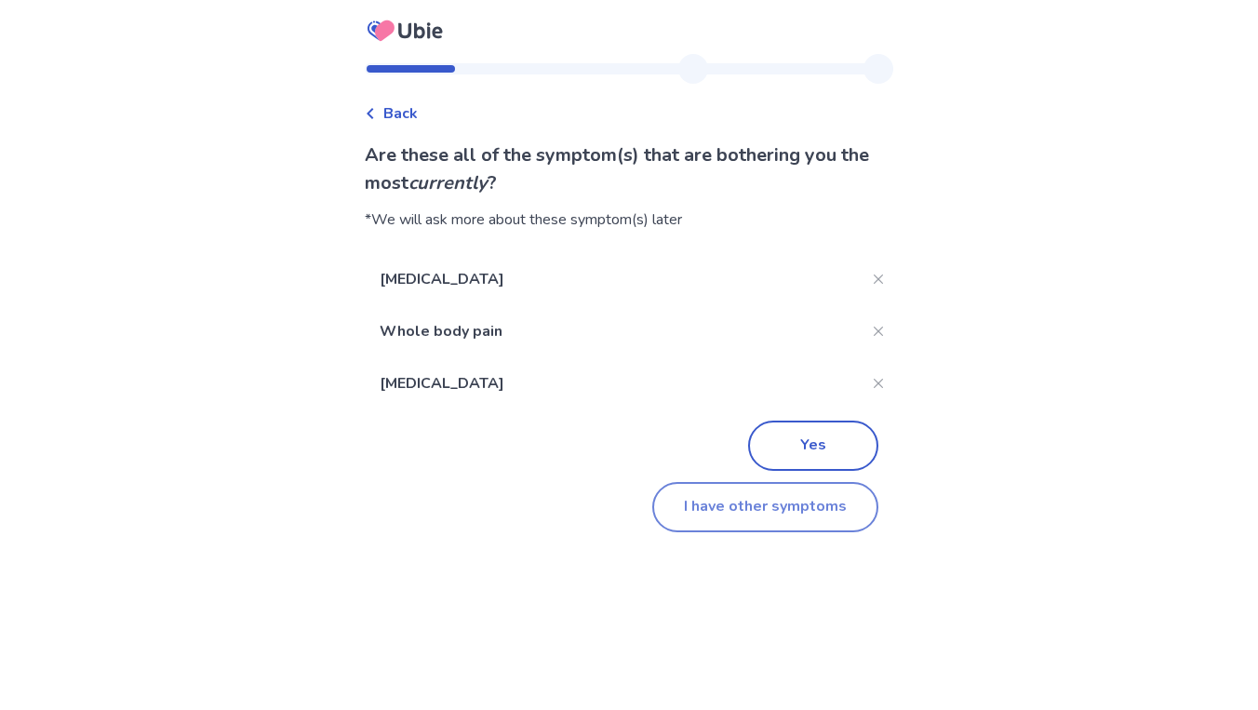
click at [783, 519] on button "I have other symptoms" at bounding box center [765, 507] width 226 height 50
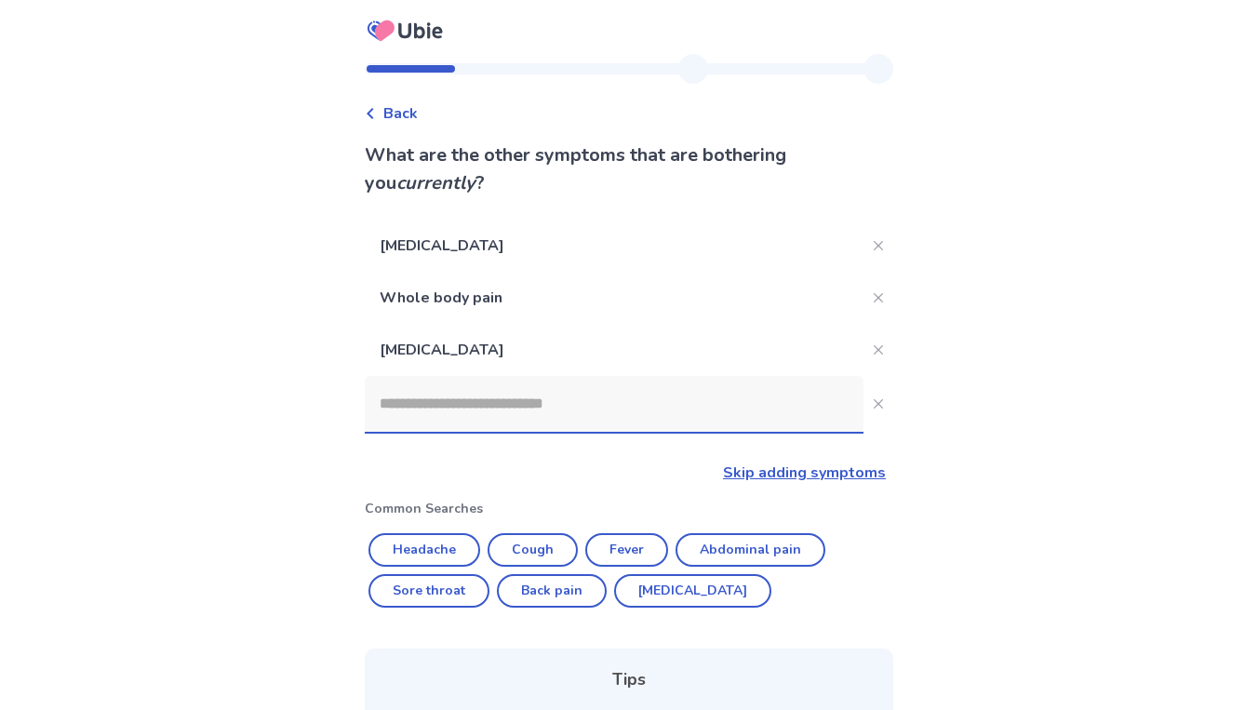
scroll to position [116, 0]
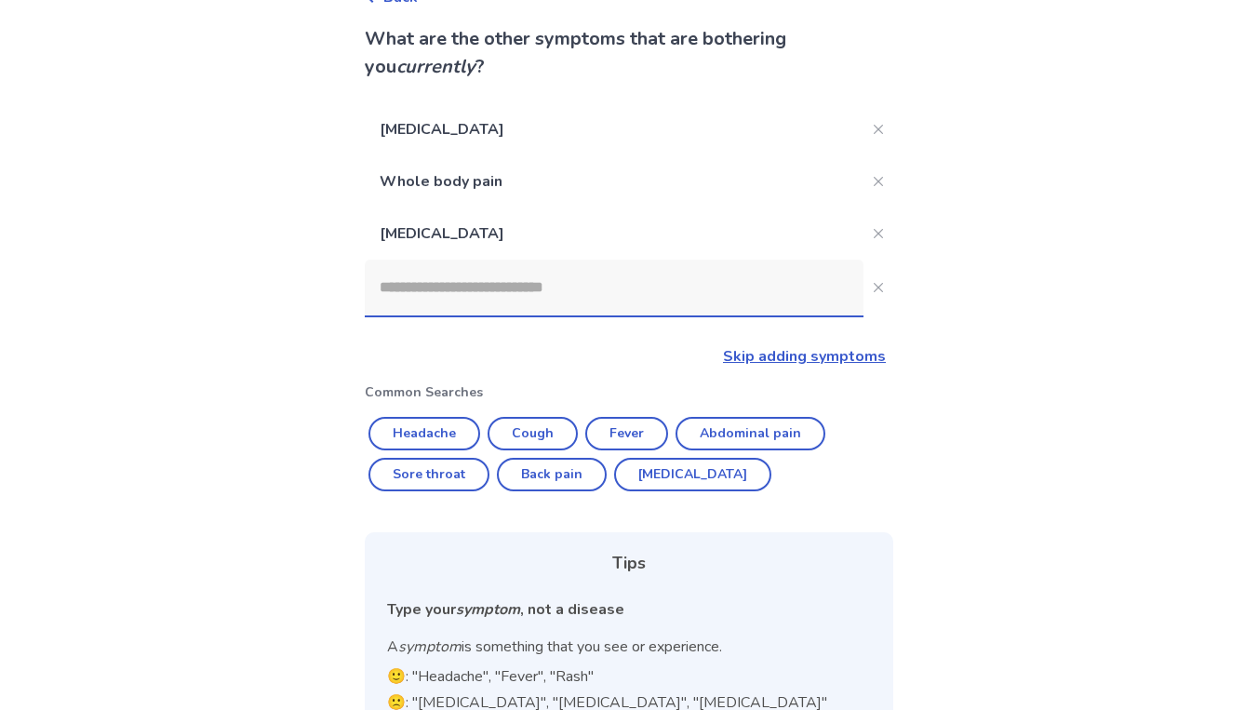
click at [702, 300] on input at bounding box center [614, 288] width 499 height 56
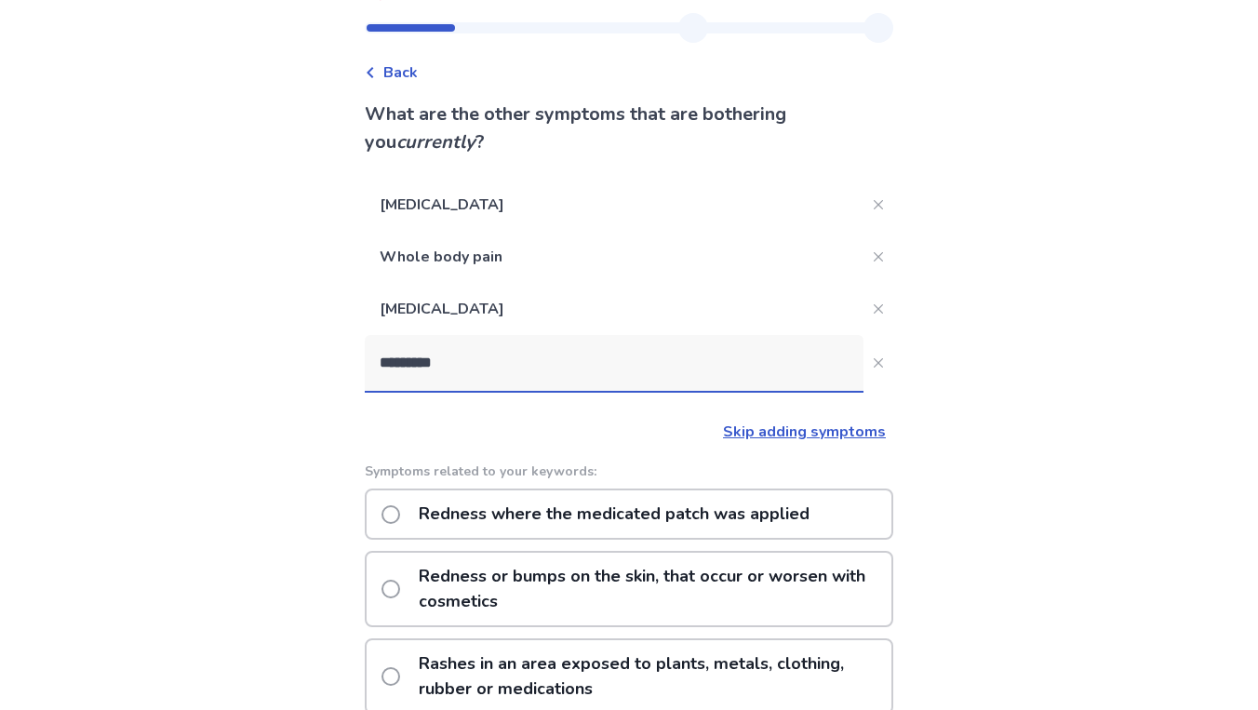
scroll to position [31, 0]
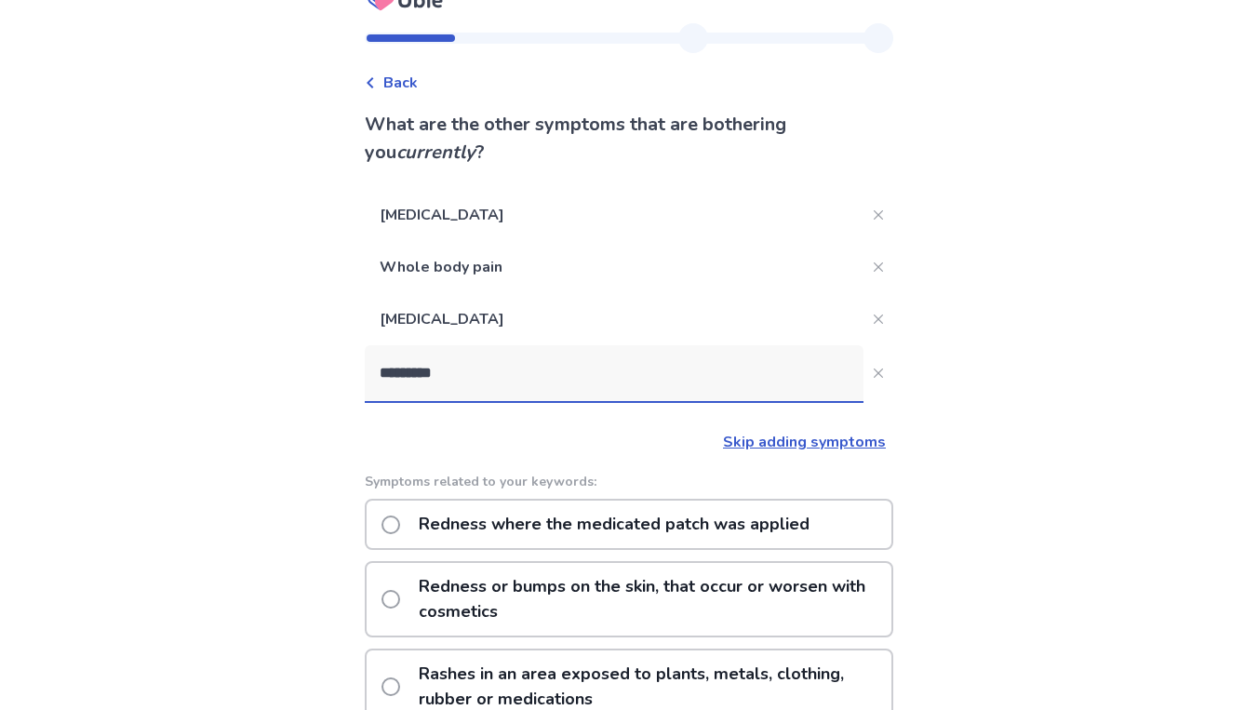
type input "*********"
click at [746, 444] on link "Skip adding symptoms" at bounding box center [804, 442] width 163 height 20
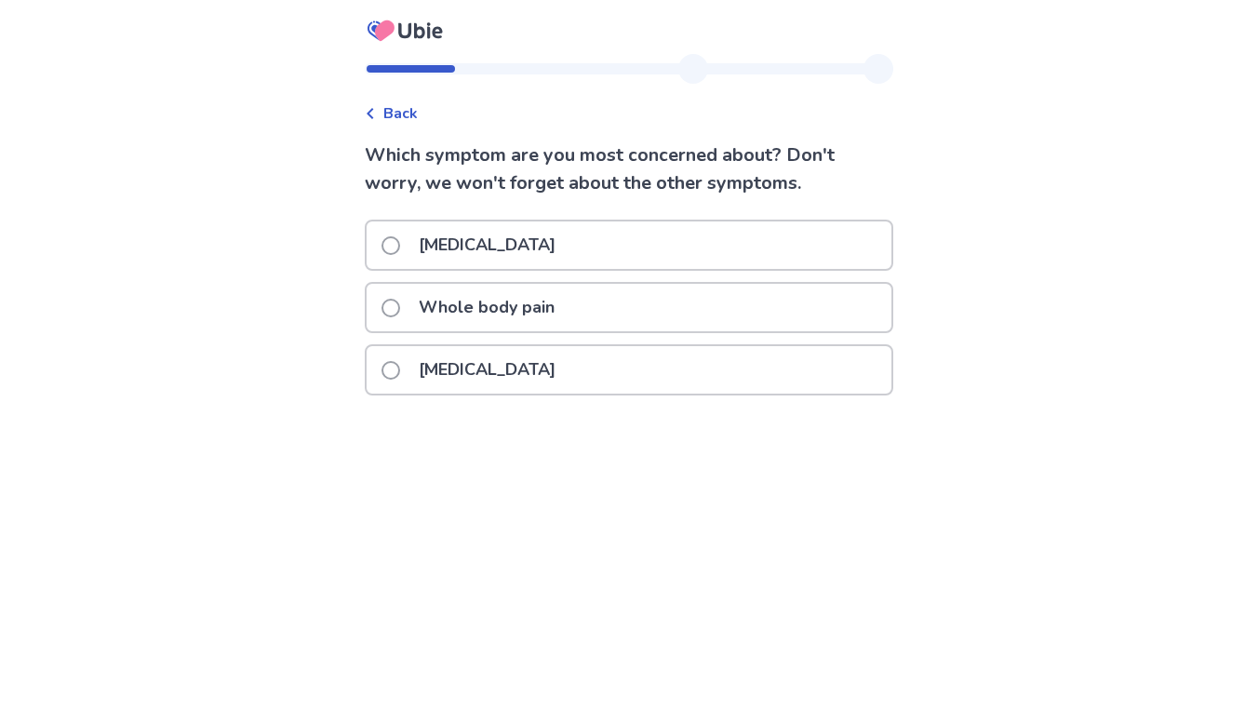
click at [405, 108] on span "Back" at bounding box center [400, 113] width 34 height 22
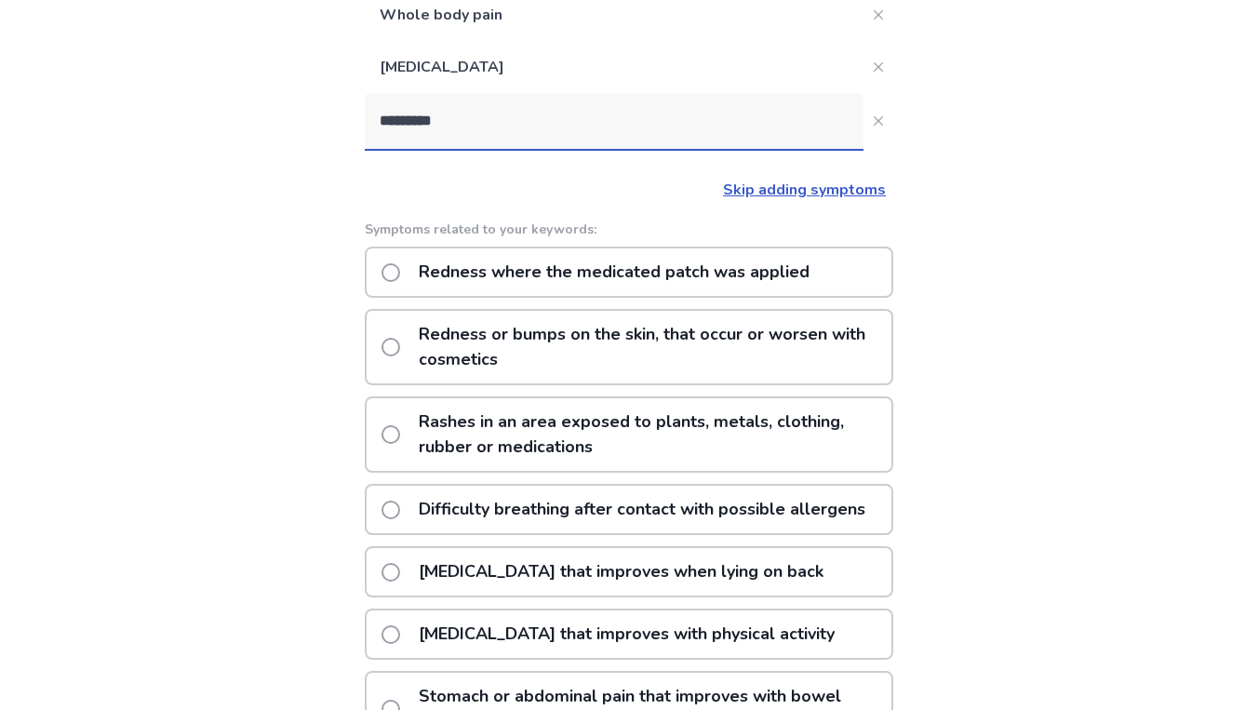
scroll to position [259, 0]
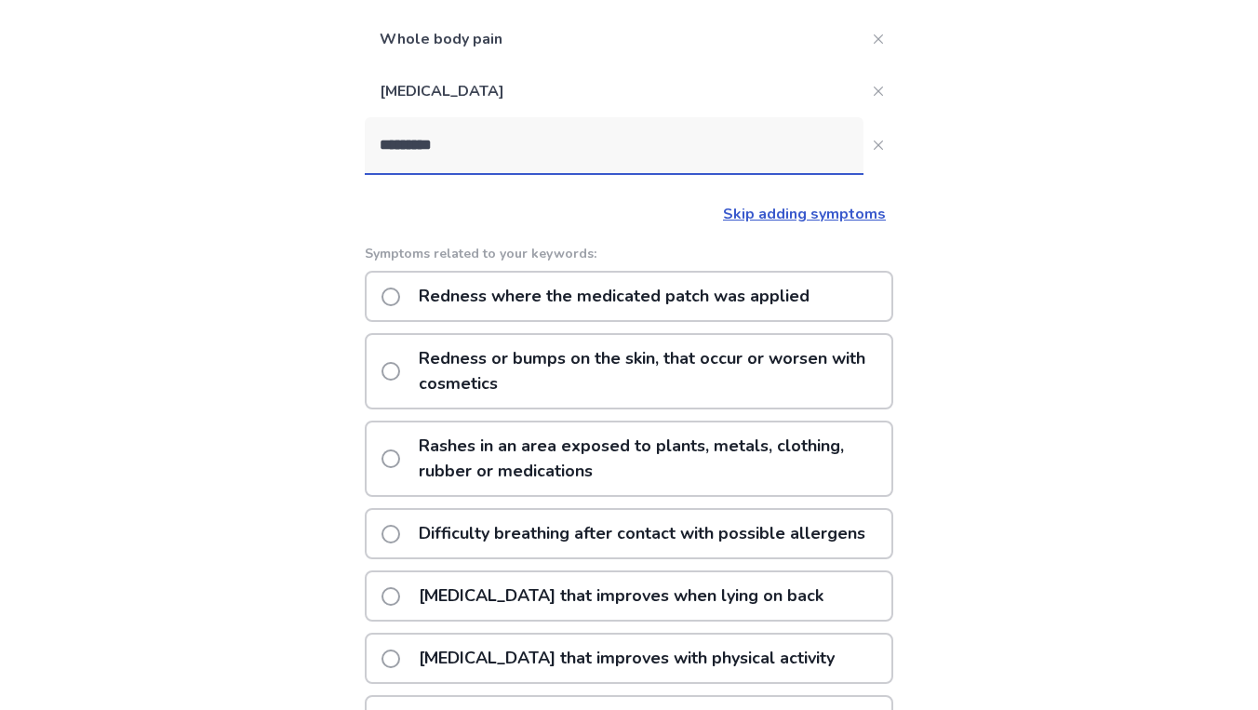
click at [505, 151] on input "*********" at bounding box center [614, 145] width 499 height 56
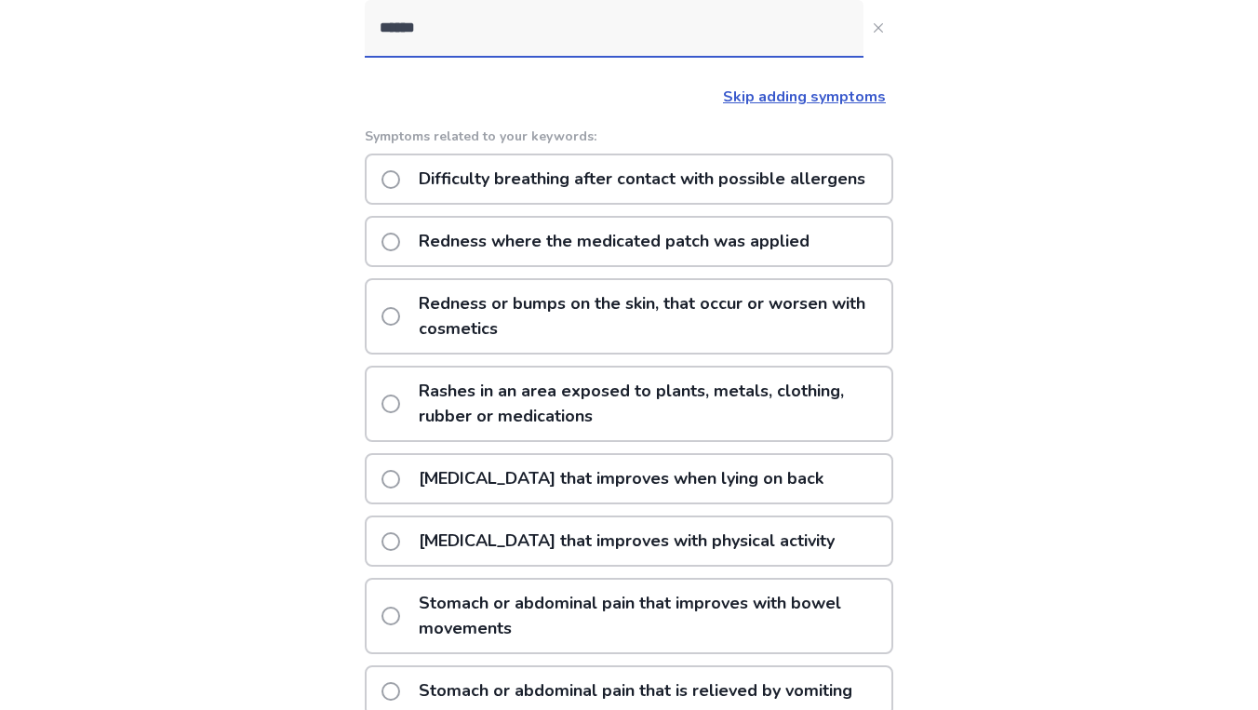
scroll to position [364, 0]
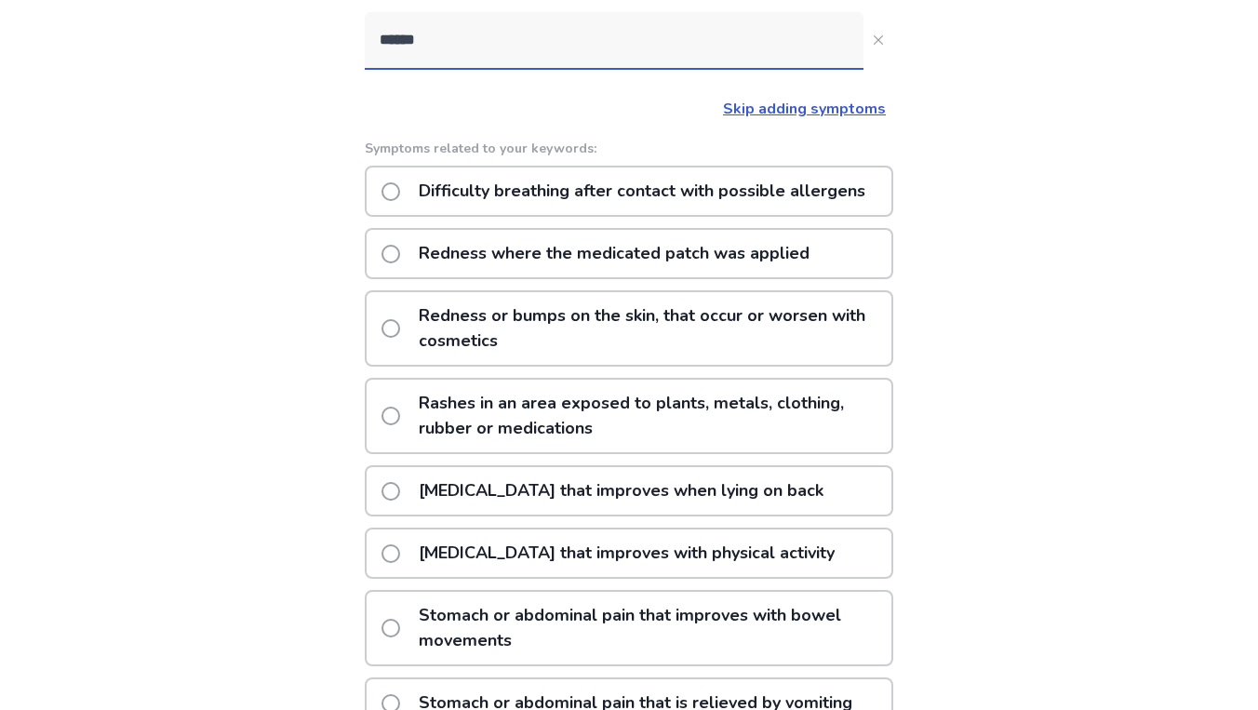
type input "******"
click at [400, 201] on span at bounding box center [391, 191] width 19 height 19
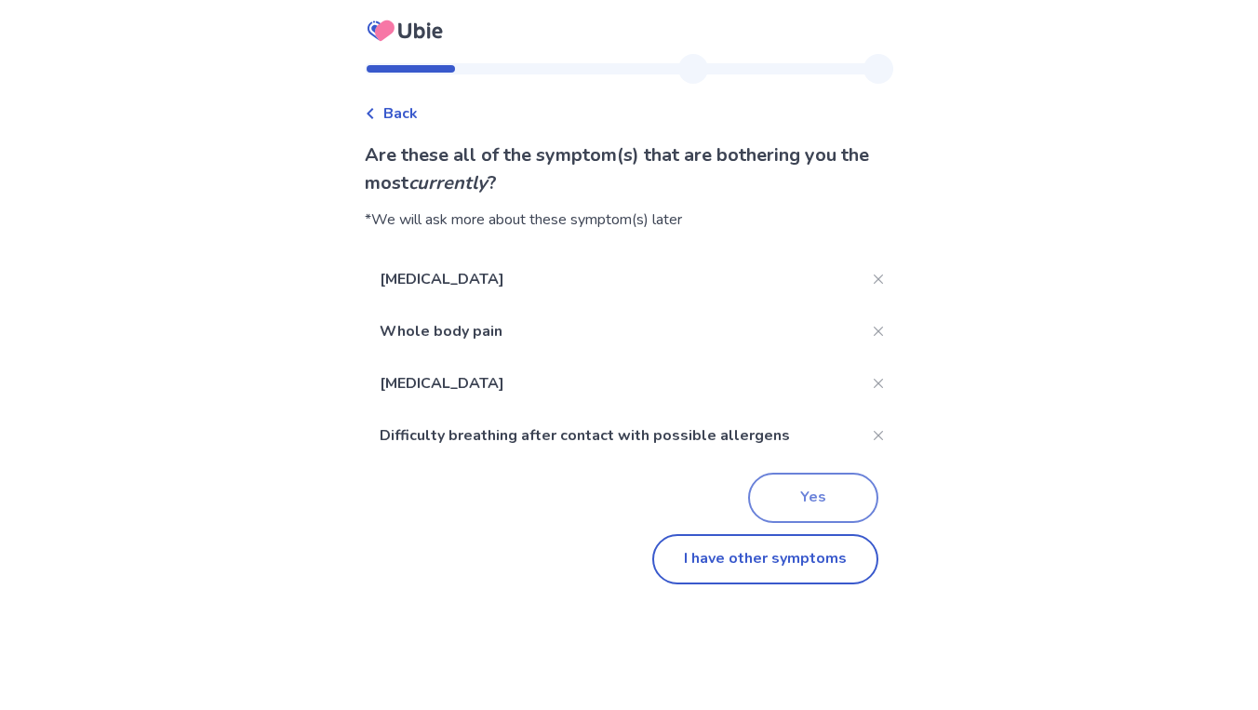
click at [776, 514] on button "Yes" at bounding box center [813, 498] width 130 height 50
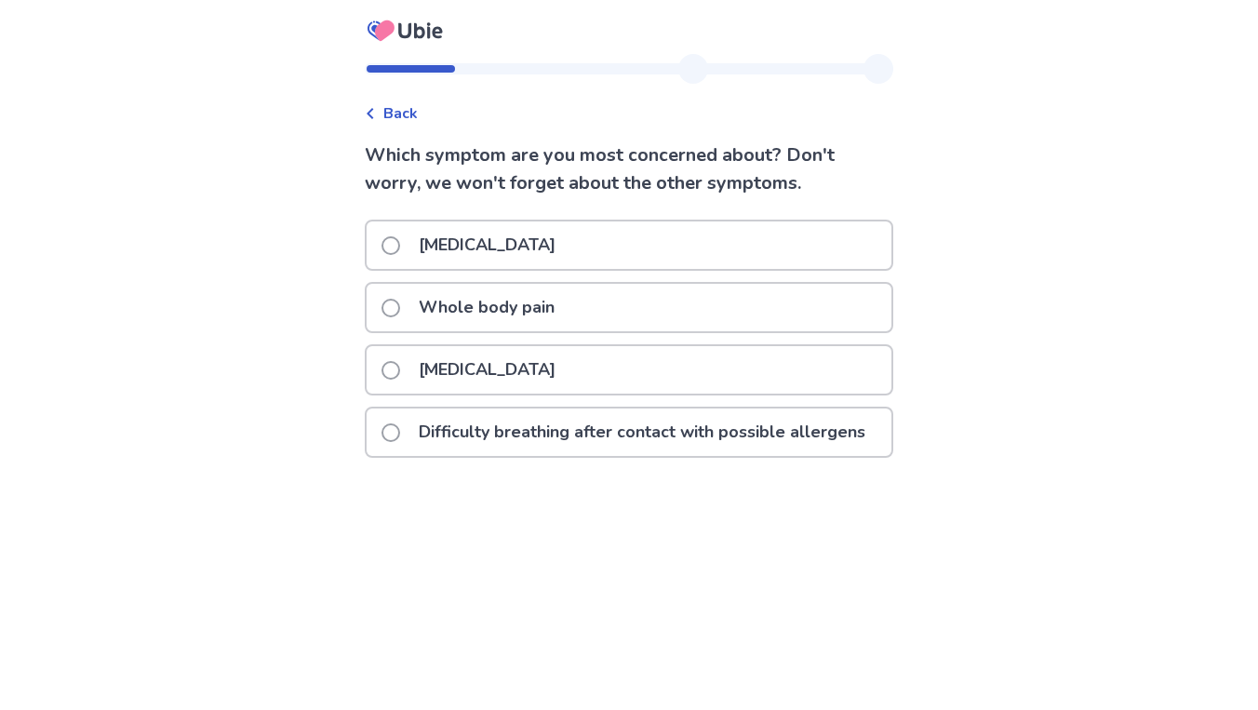
click at [397, 302] on span at bounding box center [391, 308] width 19 height 19
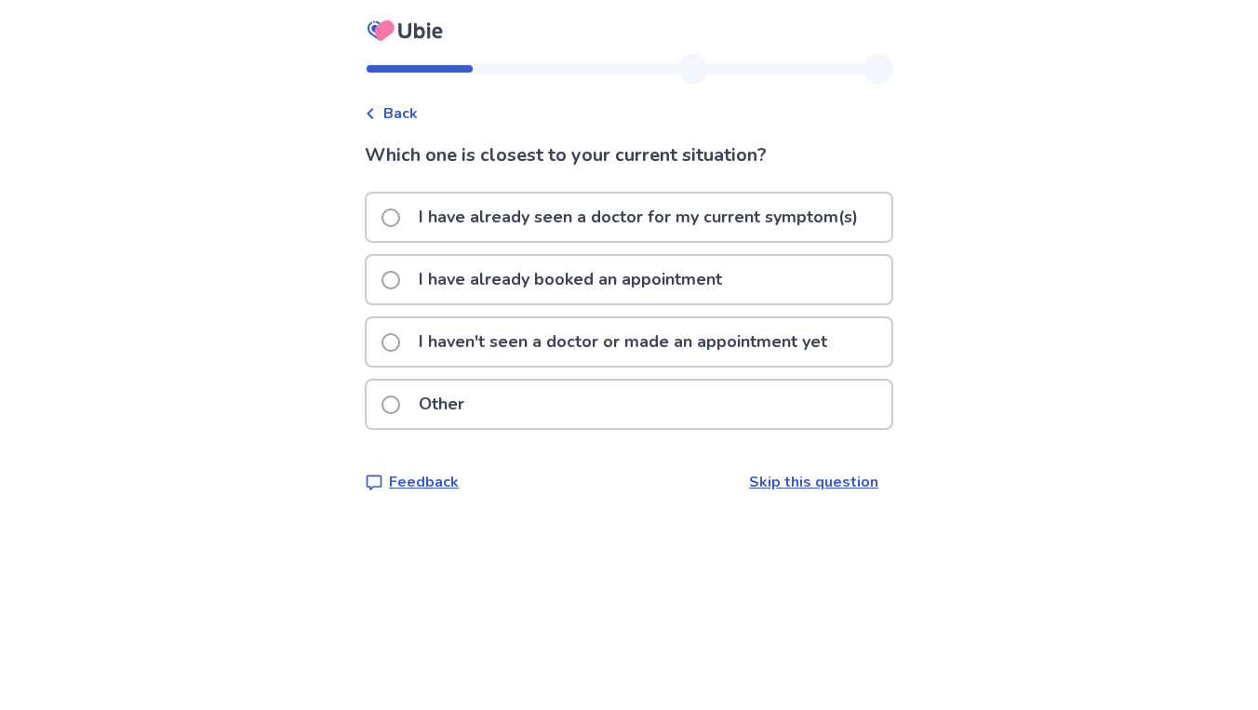
click at [409, 349] on label "I haven't seen a doctor or made an appointment yet" at bounding box center [610, 341] width 457 height 47
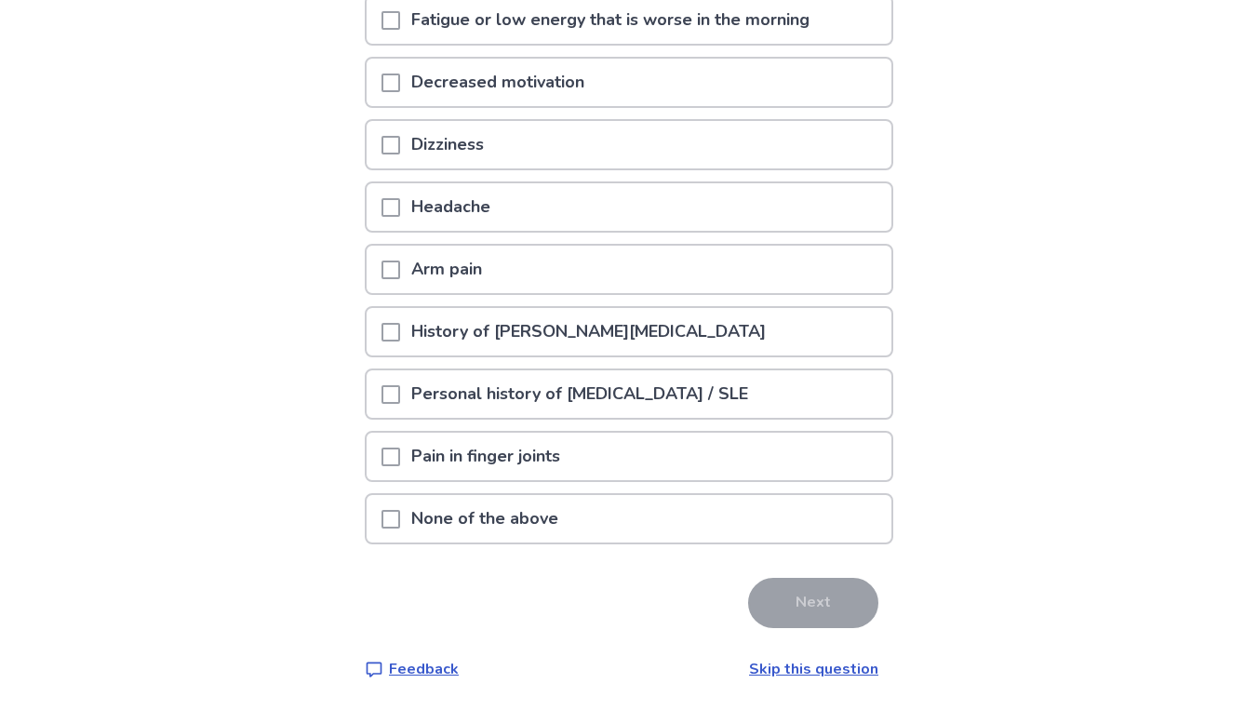
scroll to position [256, 0]
click at [531, 498] on p "None of the above" at bounding box center [484, 518] width 169 height 47
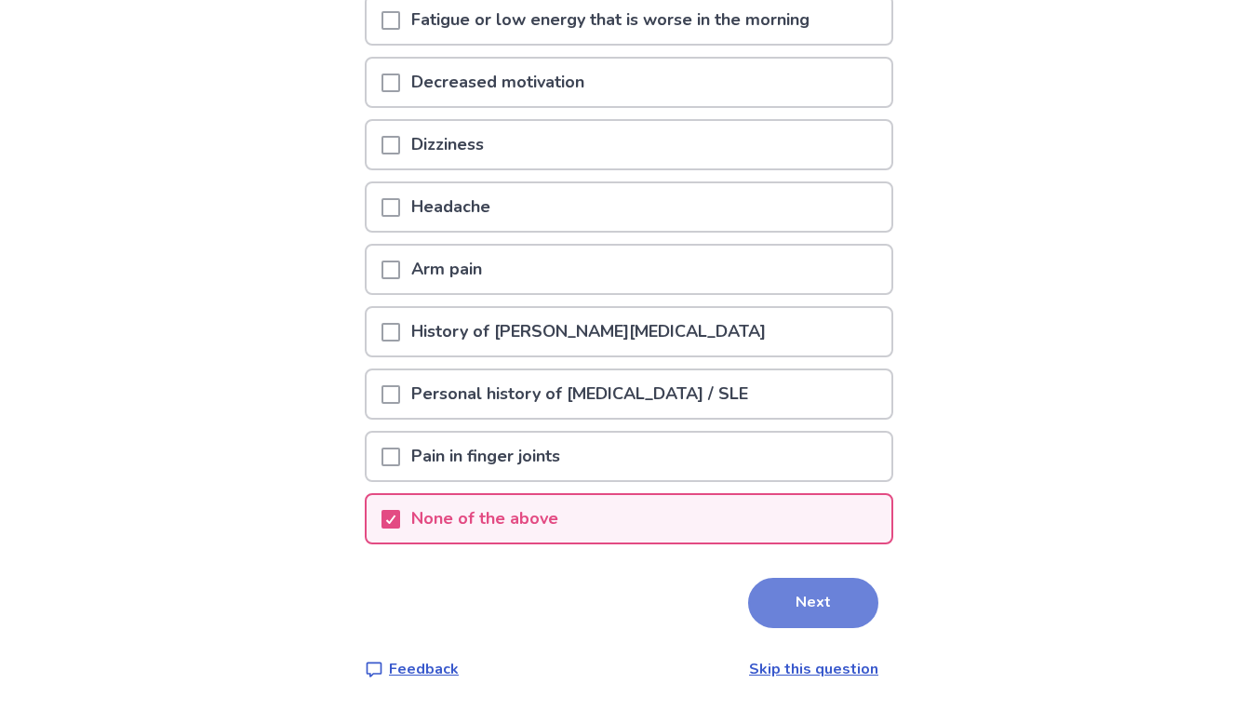
click at [782, 602] on button "Next" at bounding box center [813, 603] width 130 height 50
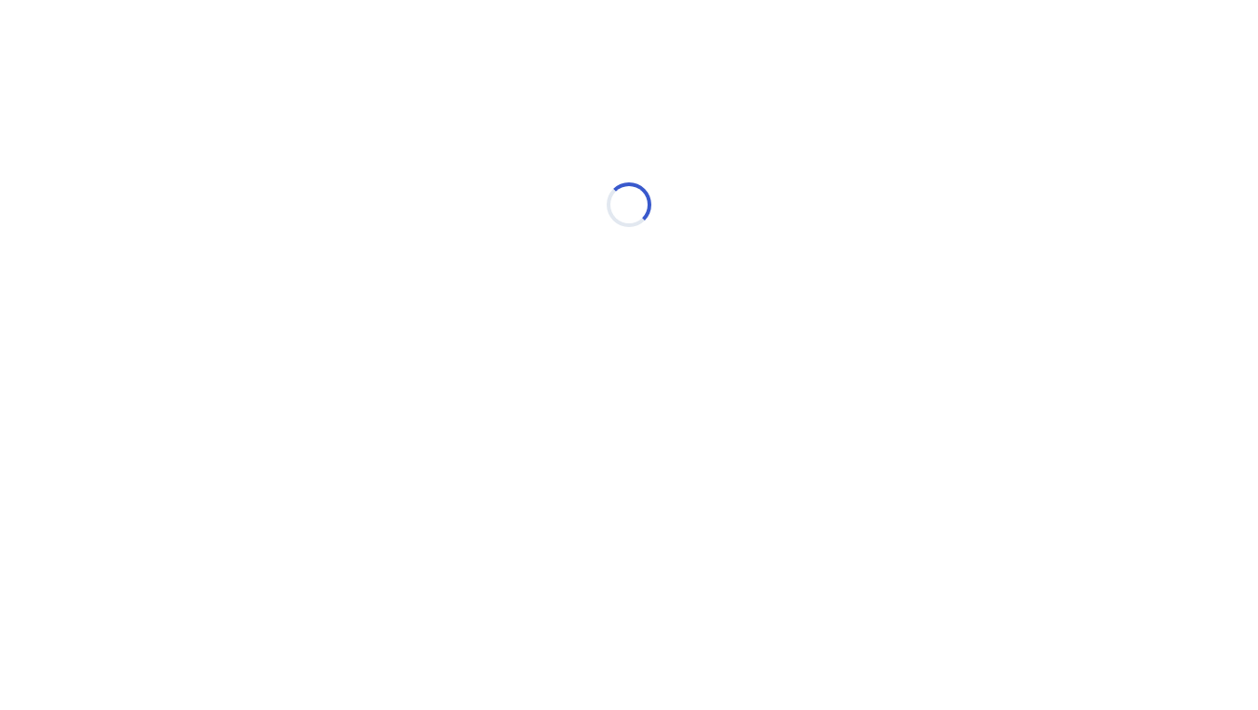
select select "*"
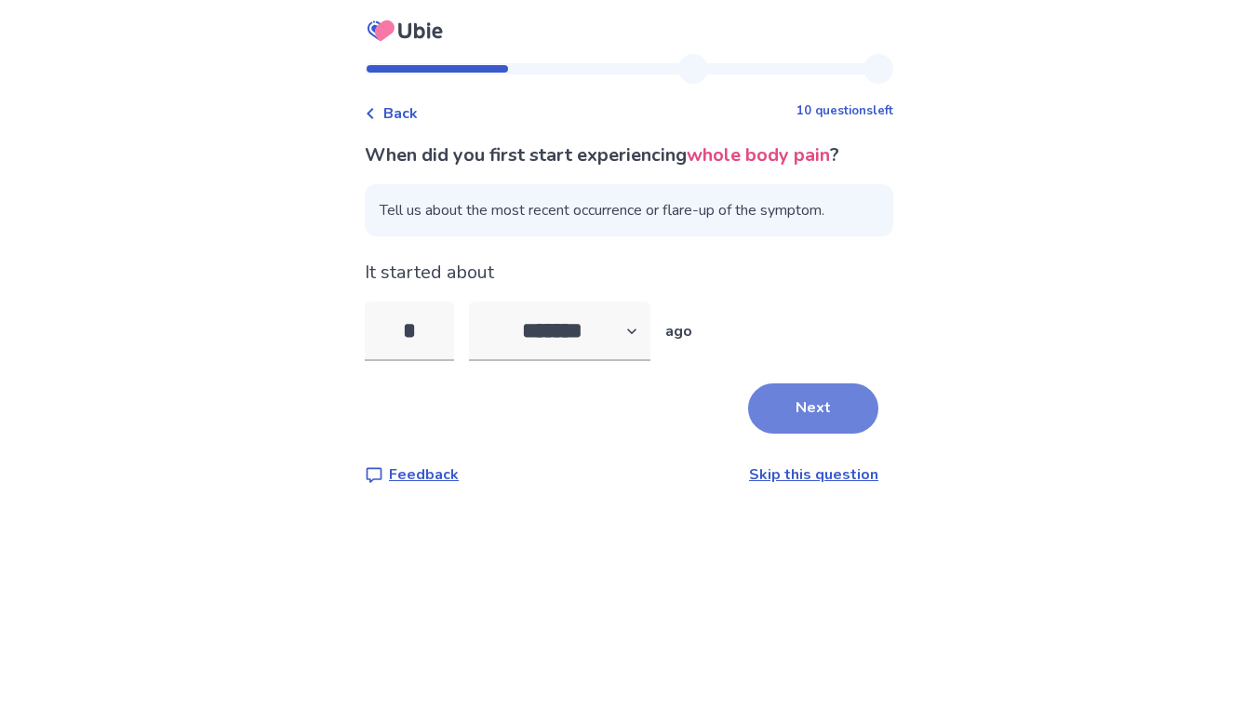
type input "*"
click at [773, 411] on button "Next" at bounding box center [813, 408] width 130 height 50
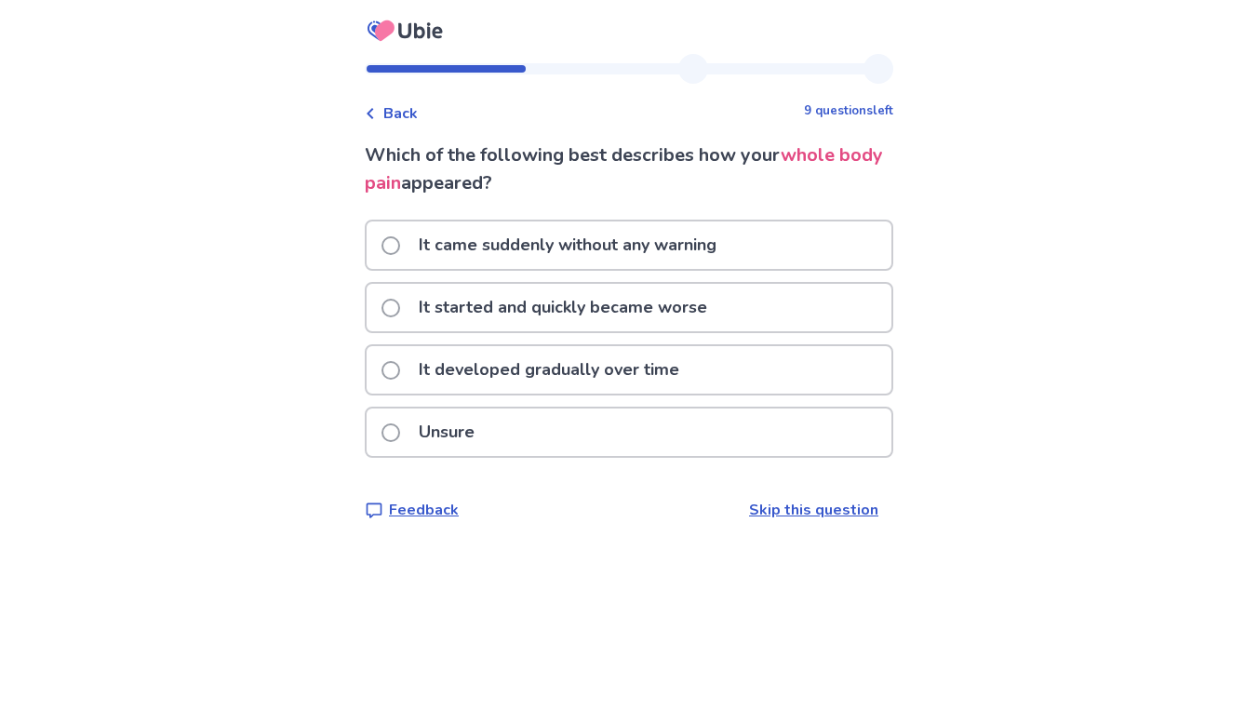
click at [395, 437] on span at bounding box center [391, 432] width 19 height 19
